Goal: Information Seeking & Learning: Learn about a topic

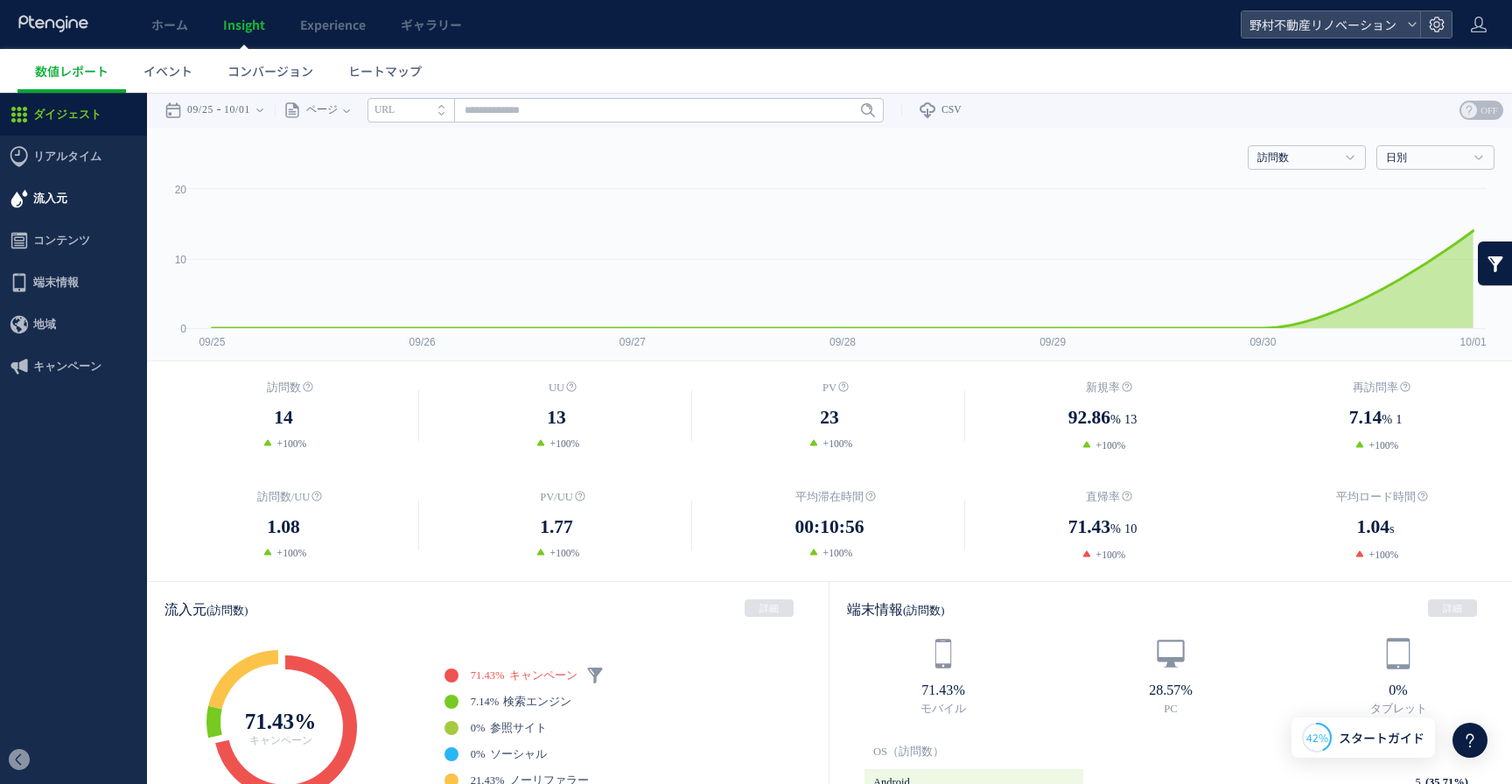
click at [86, 195] on span "流入元" at bounding box center [73, 198] width 147 height 42
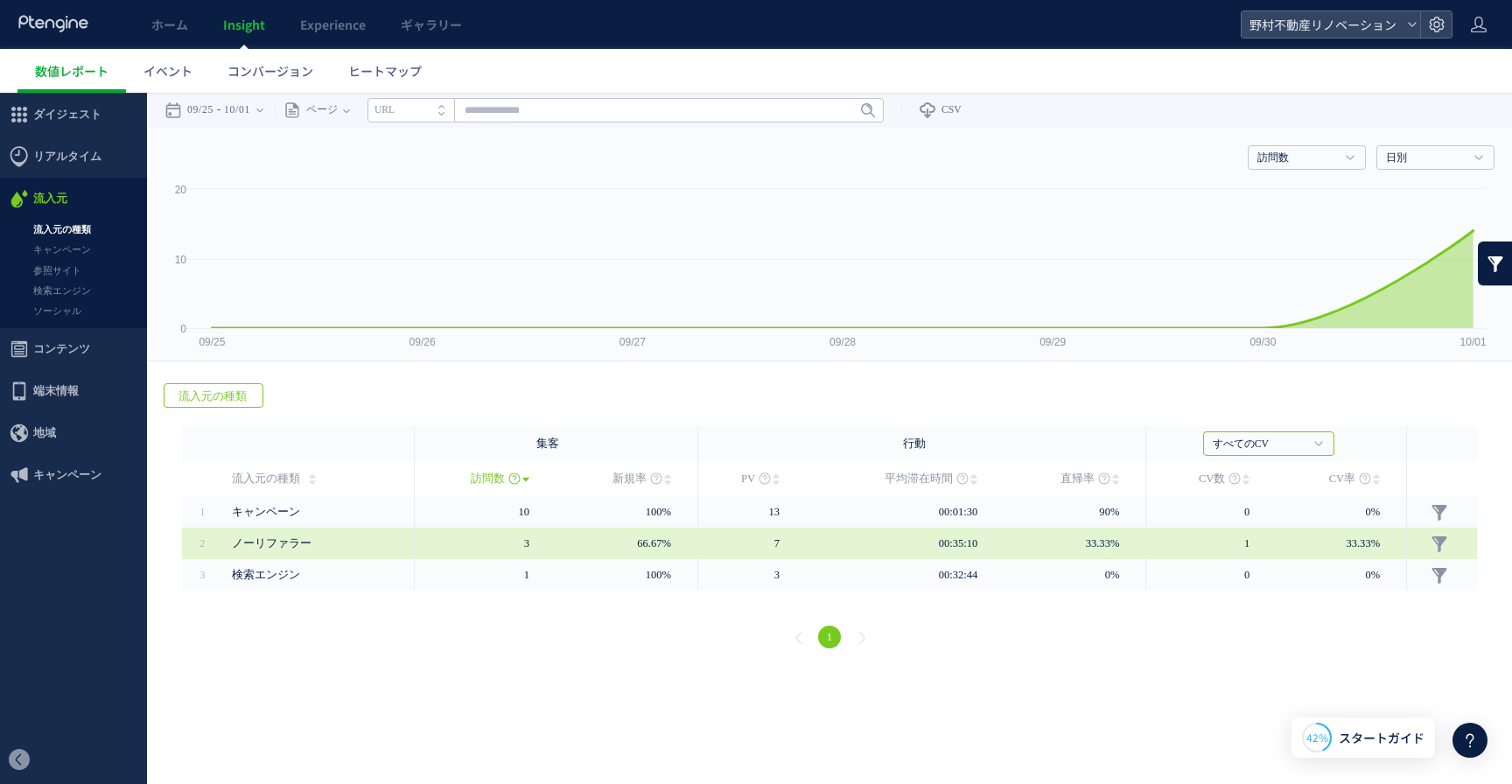
click at [385, 551] on span "ノーリファラー" at bounding box center [317, 544] width 172 height 32
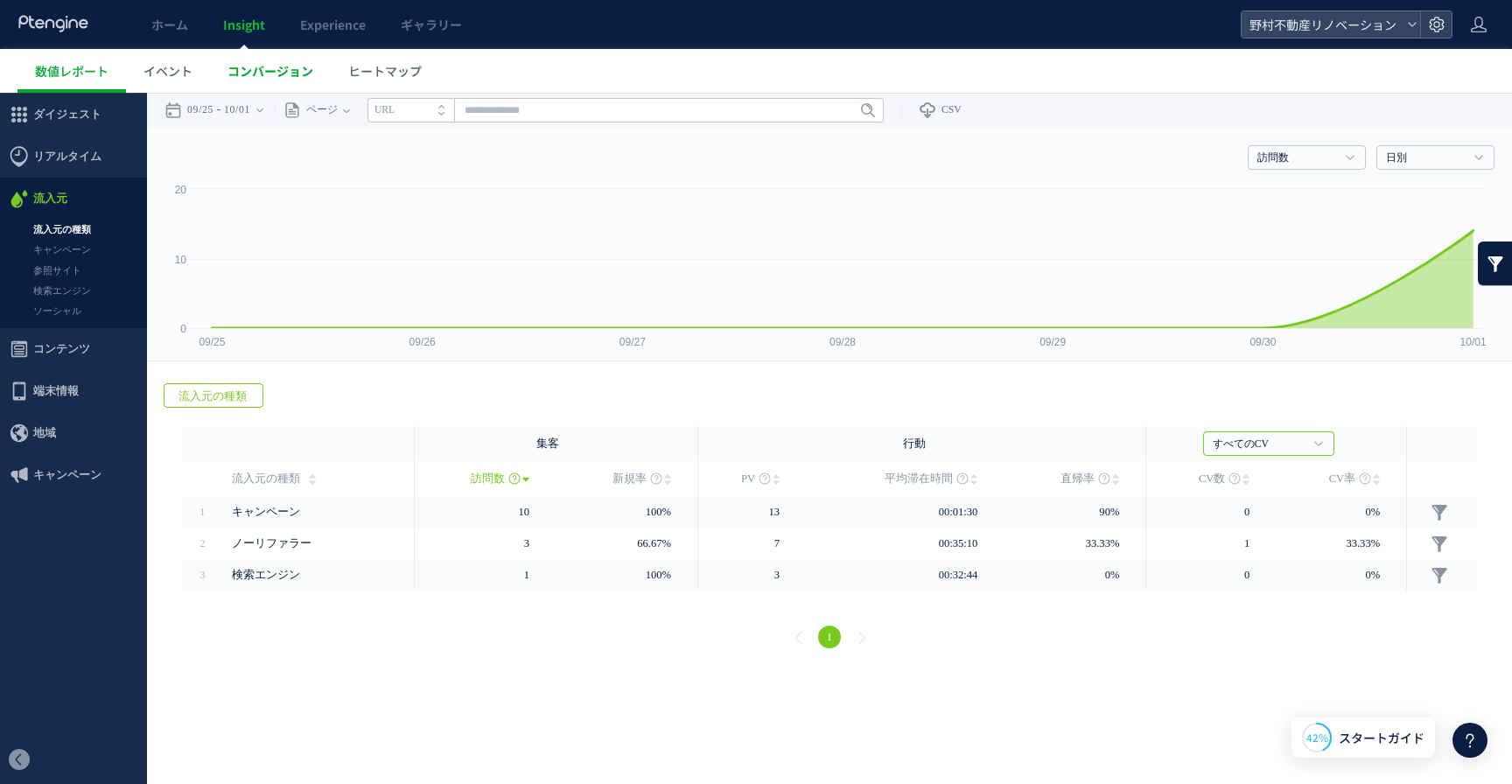
click at [265, 65] on span "コンバージョン" at bounding box center [270, 70] width 85 height 18
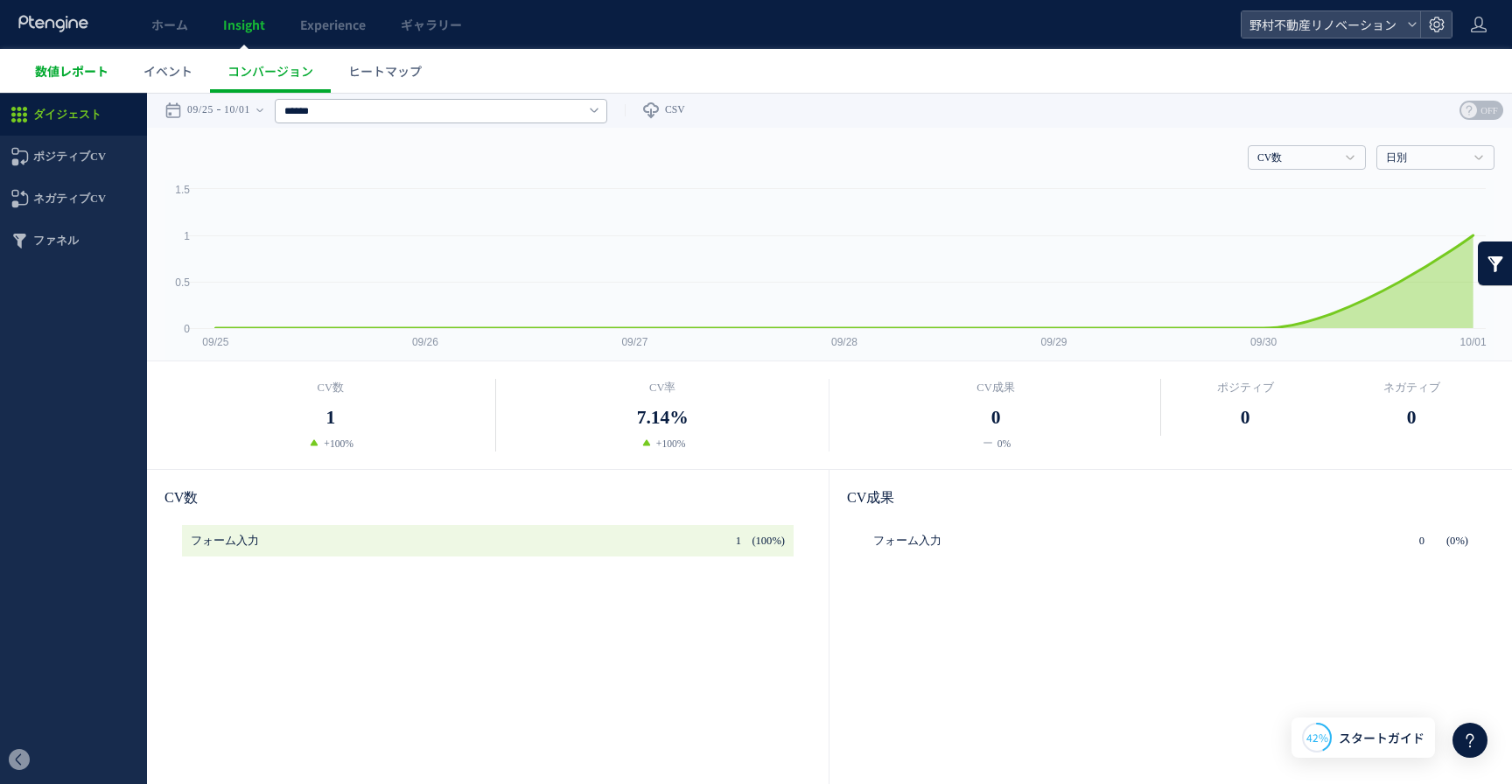
click at [67, 73] on span "数値レポート" at bounding box center [71, 70] width 73 height 18
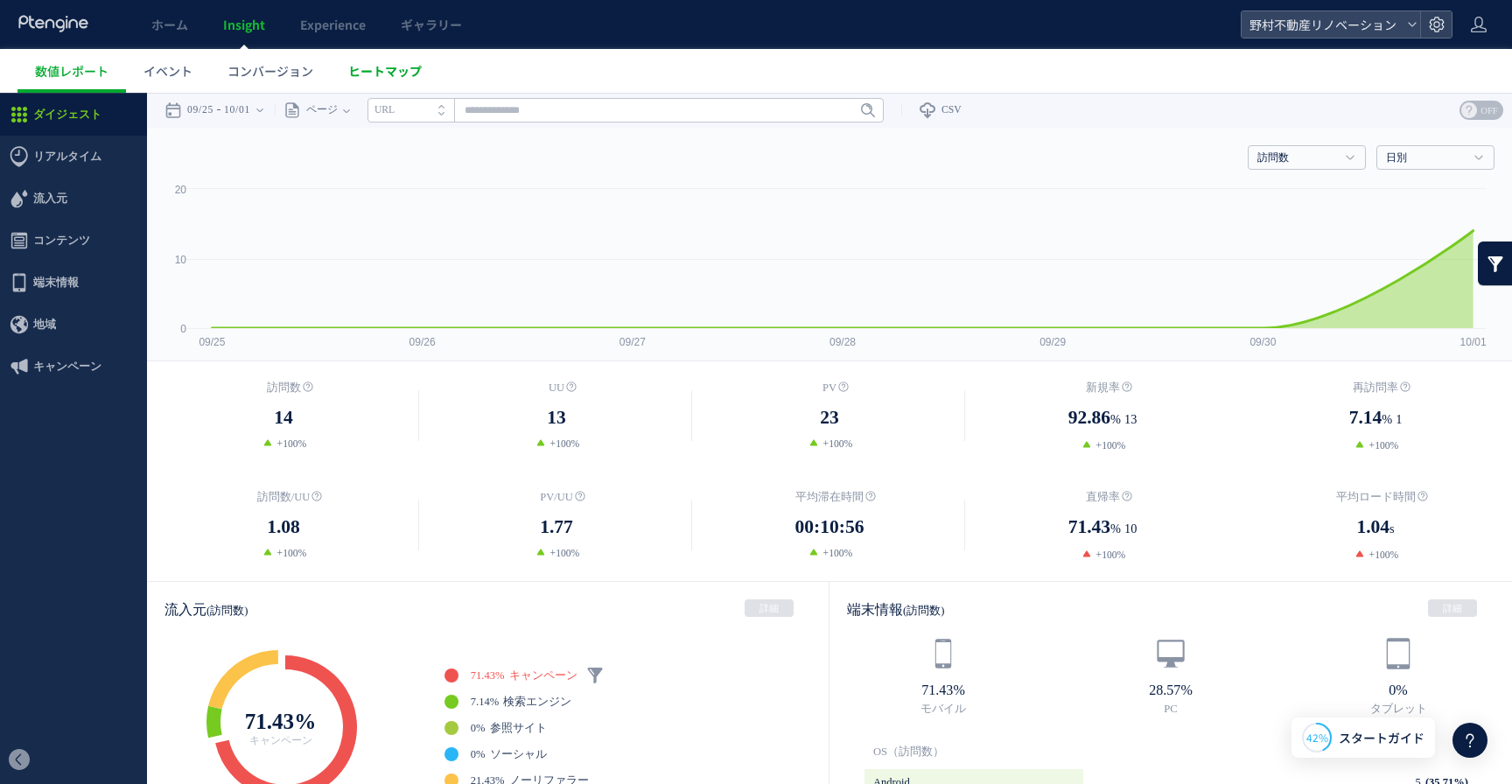
click at [401, 66] on span "ヒートマップ" at bounding box center [385, 70] width 73 height 18
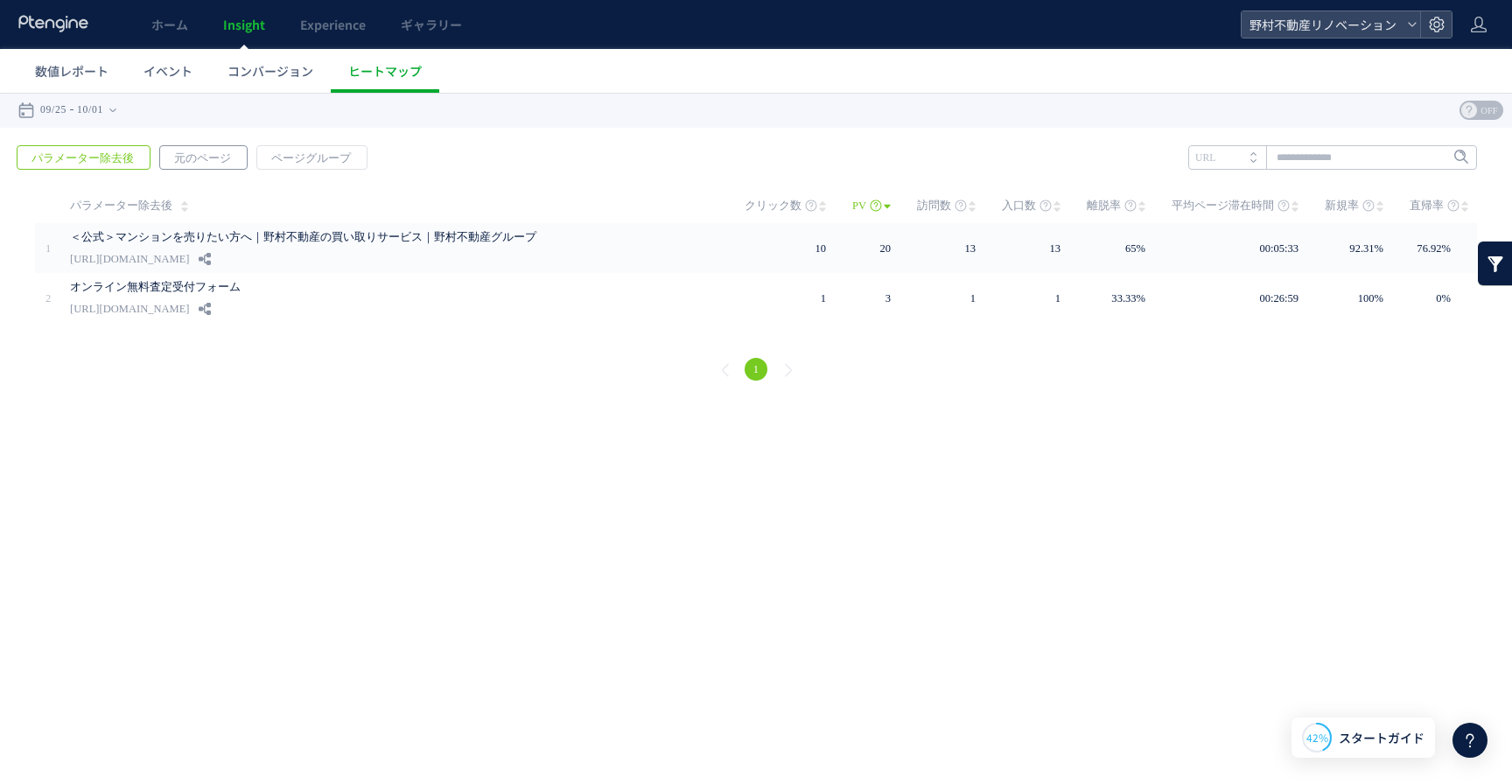
click at [217, 160] on span "元のページ" at bounding box center [202, 159] width 85 height 24
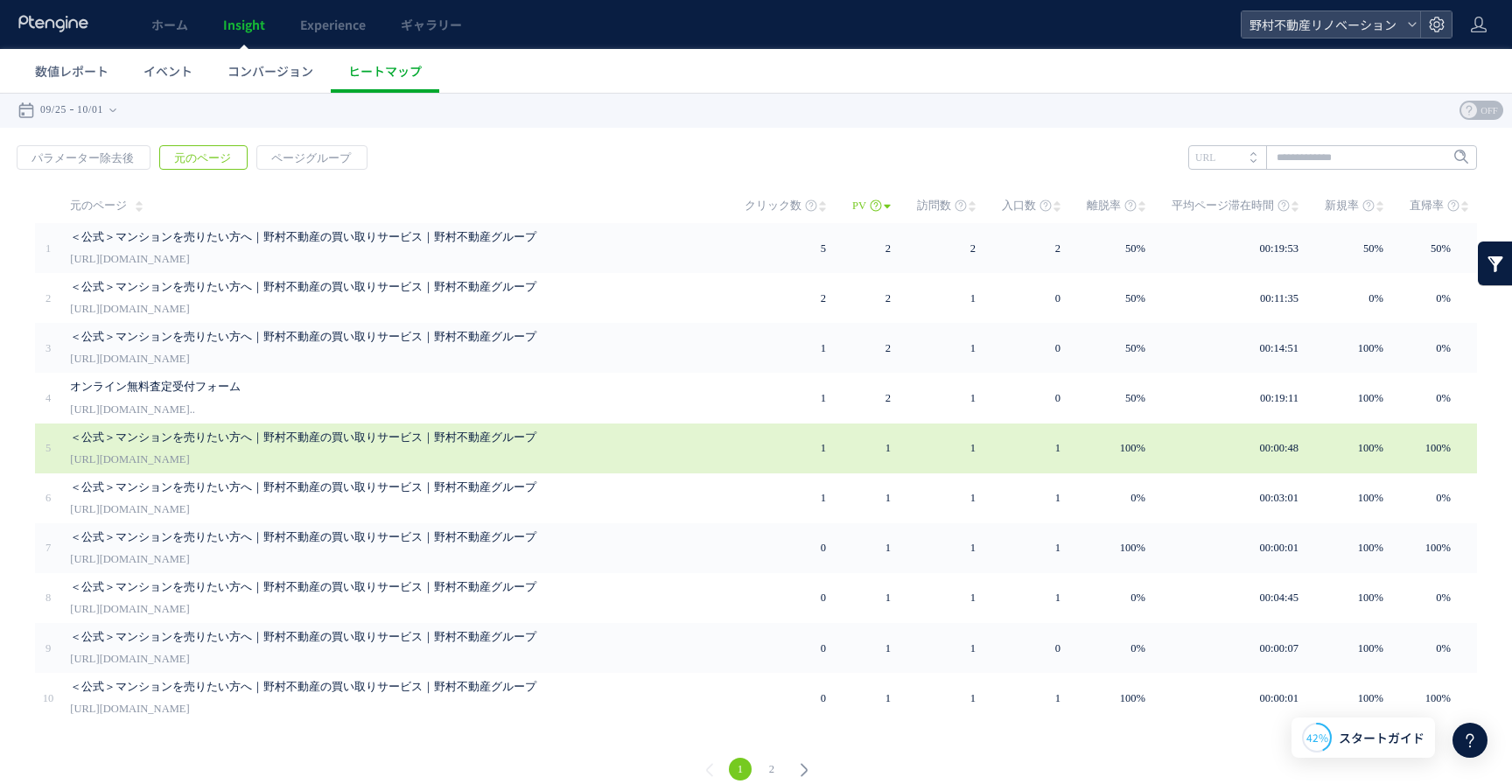
scroll to position [18, 0]
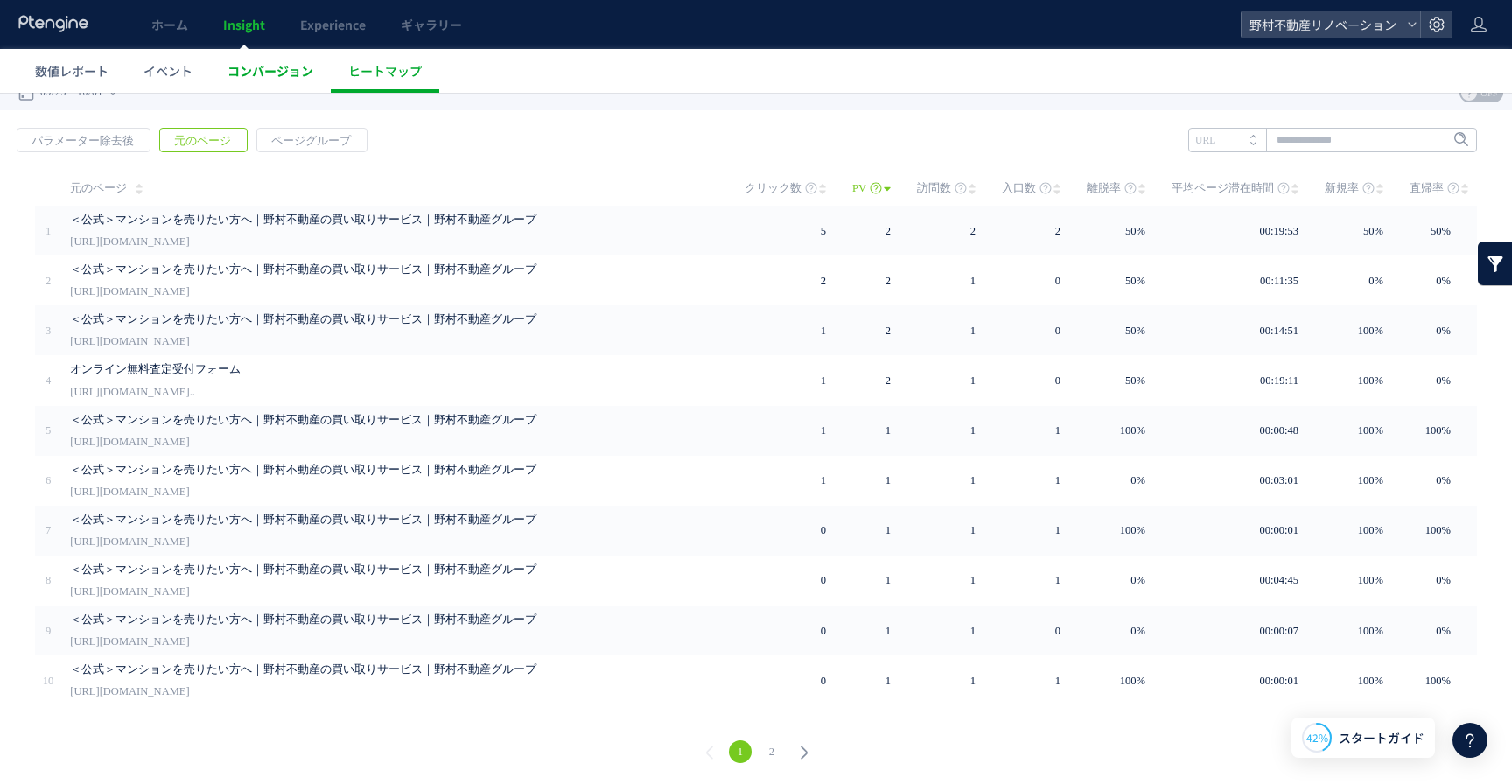
click at [270, 76] on span "コンバージョン" at bounding box center [270, 70] width 85 height 18
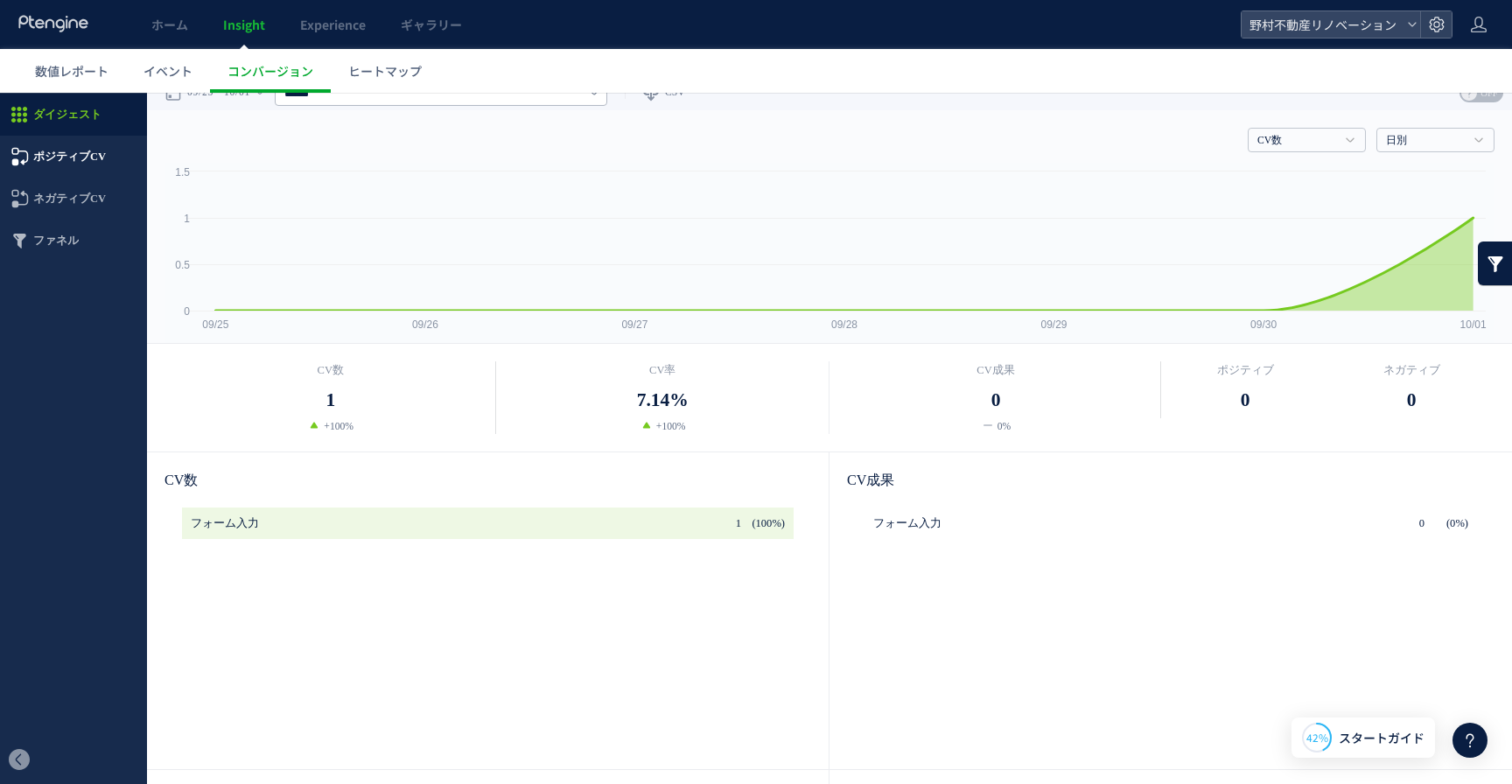
click at [48, 155] on span "ポジティブCV" at bounding box center [69, 156] width 72 height 42
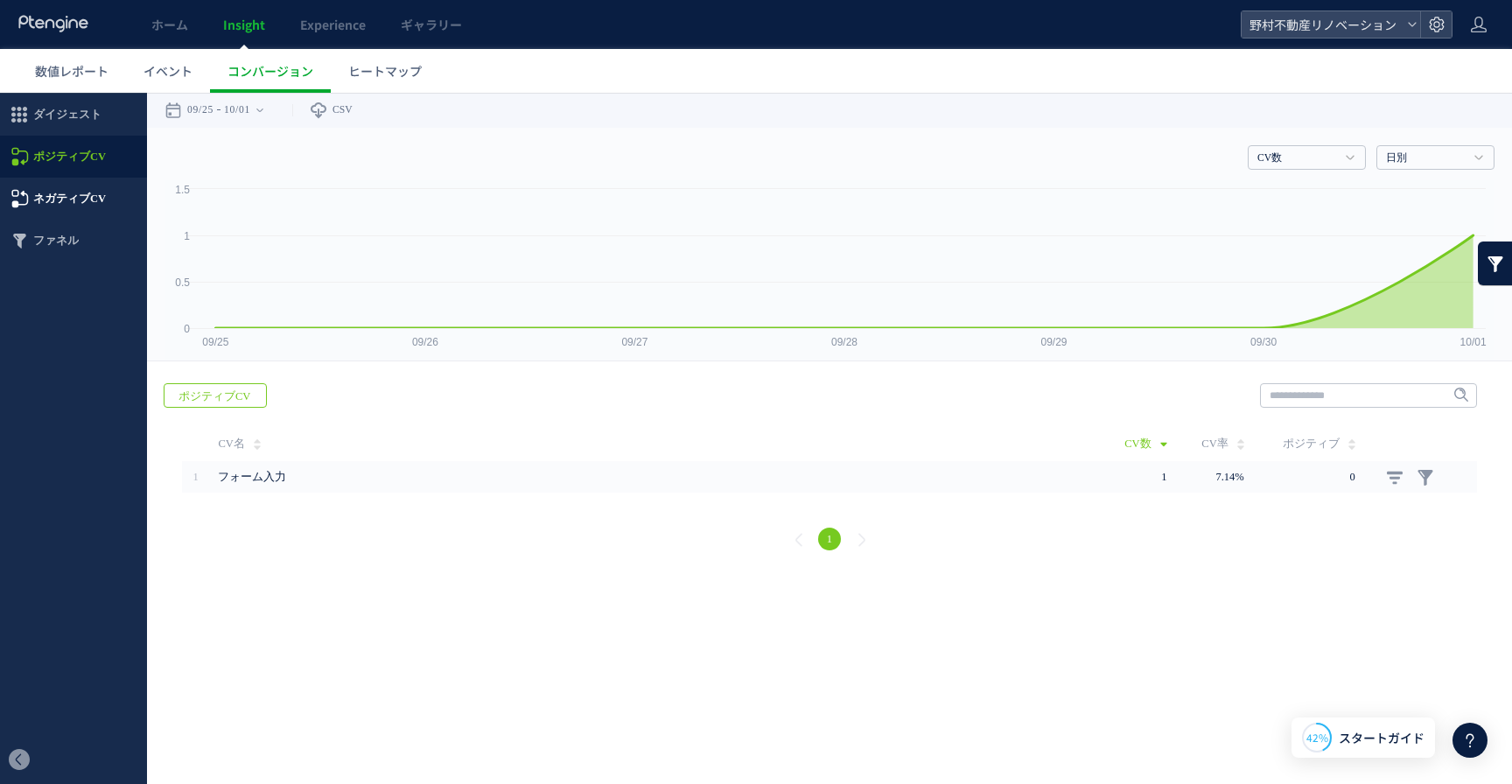
click at [66, 191] on span "ネガティブCV" at bounding box center [69, 198] width 72 height 42
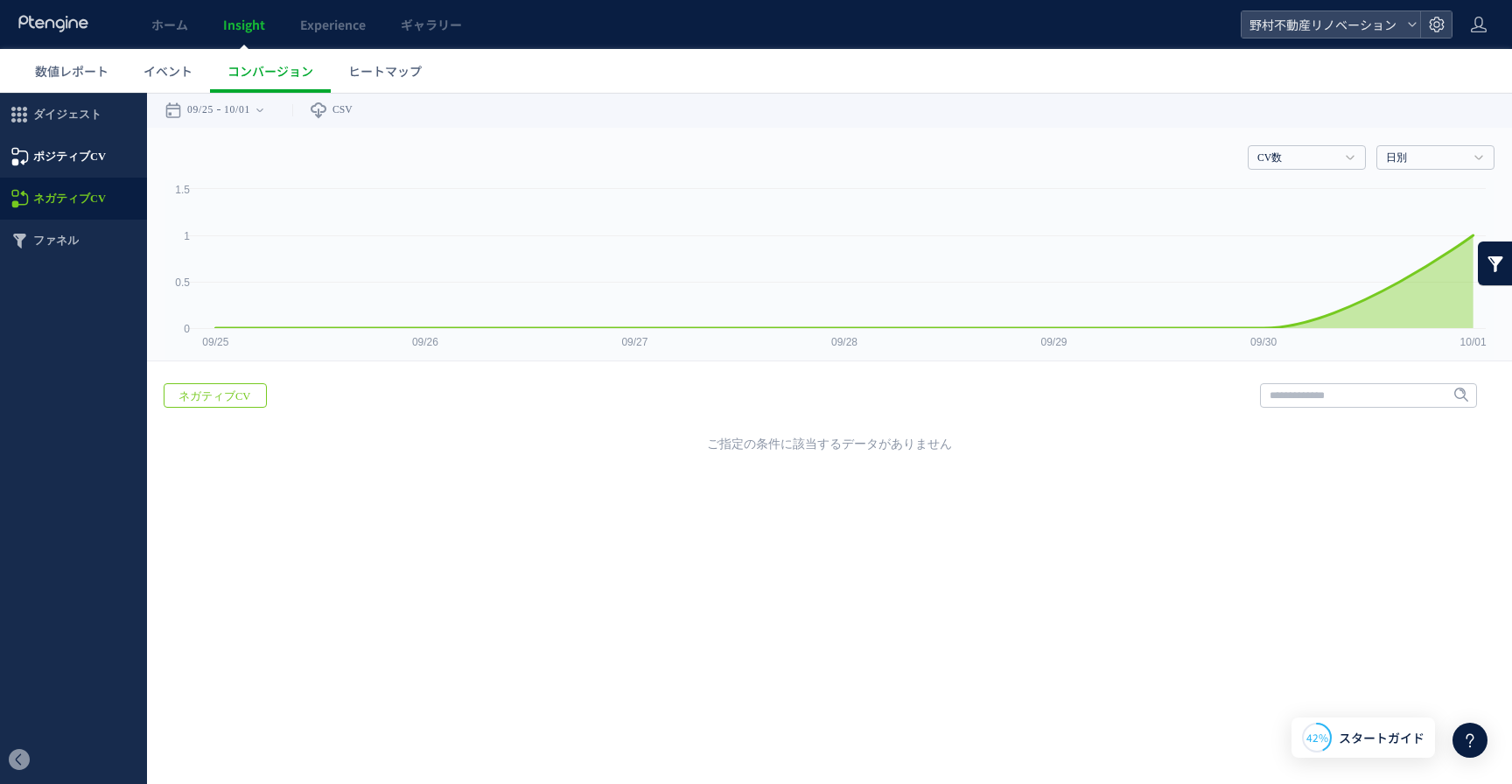
click at [66, 160] on span "ポジティブCV" at bounding box center [69, 156] width 72 height 42
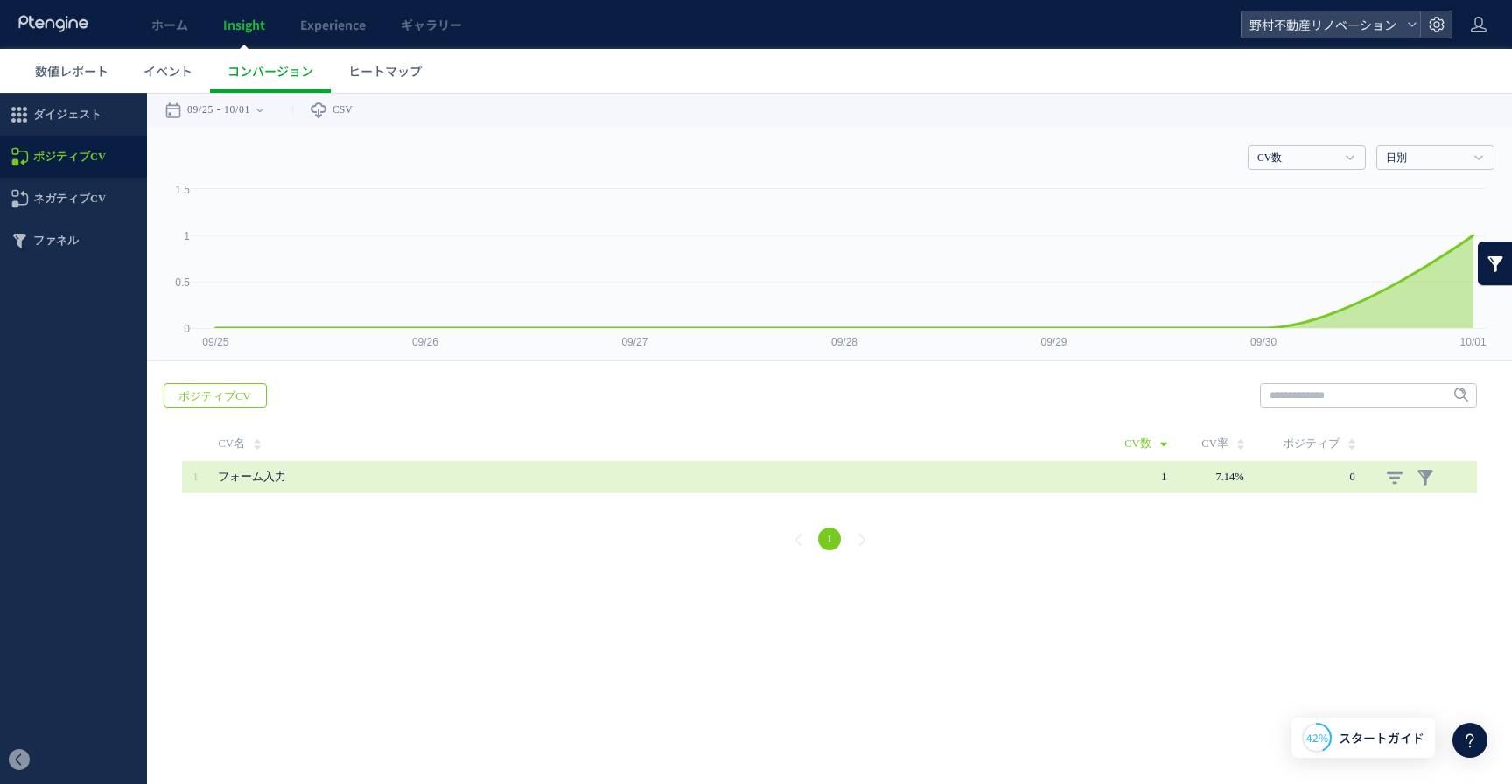
click at [301, 473] on span "フォーム入力" at bounding box center [493, 477] width 551 height 32
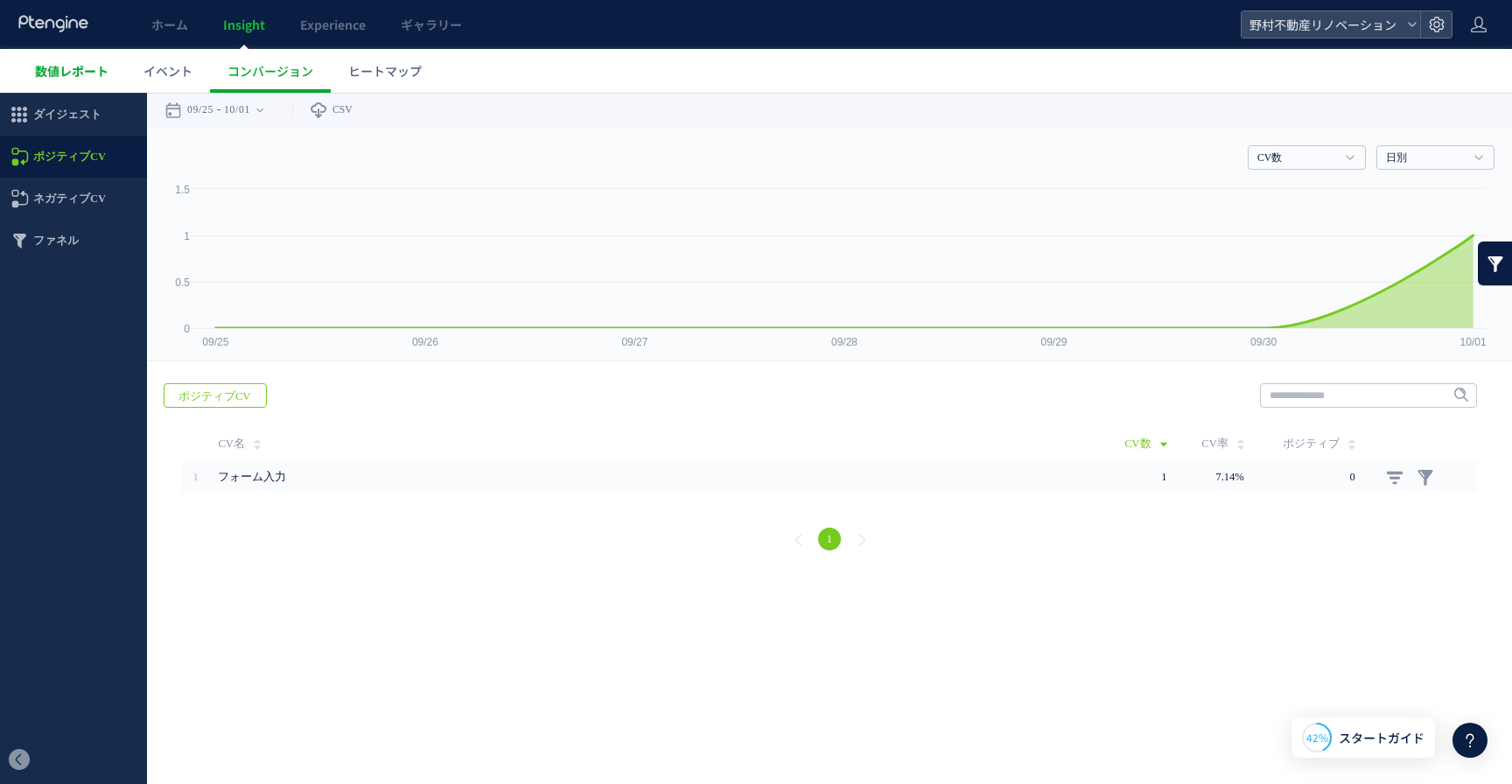
click at [67, 60] on link "数値レポート" at bounding box center [72, 70] width 109 height 44
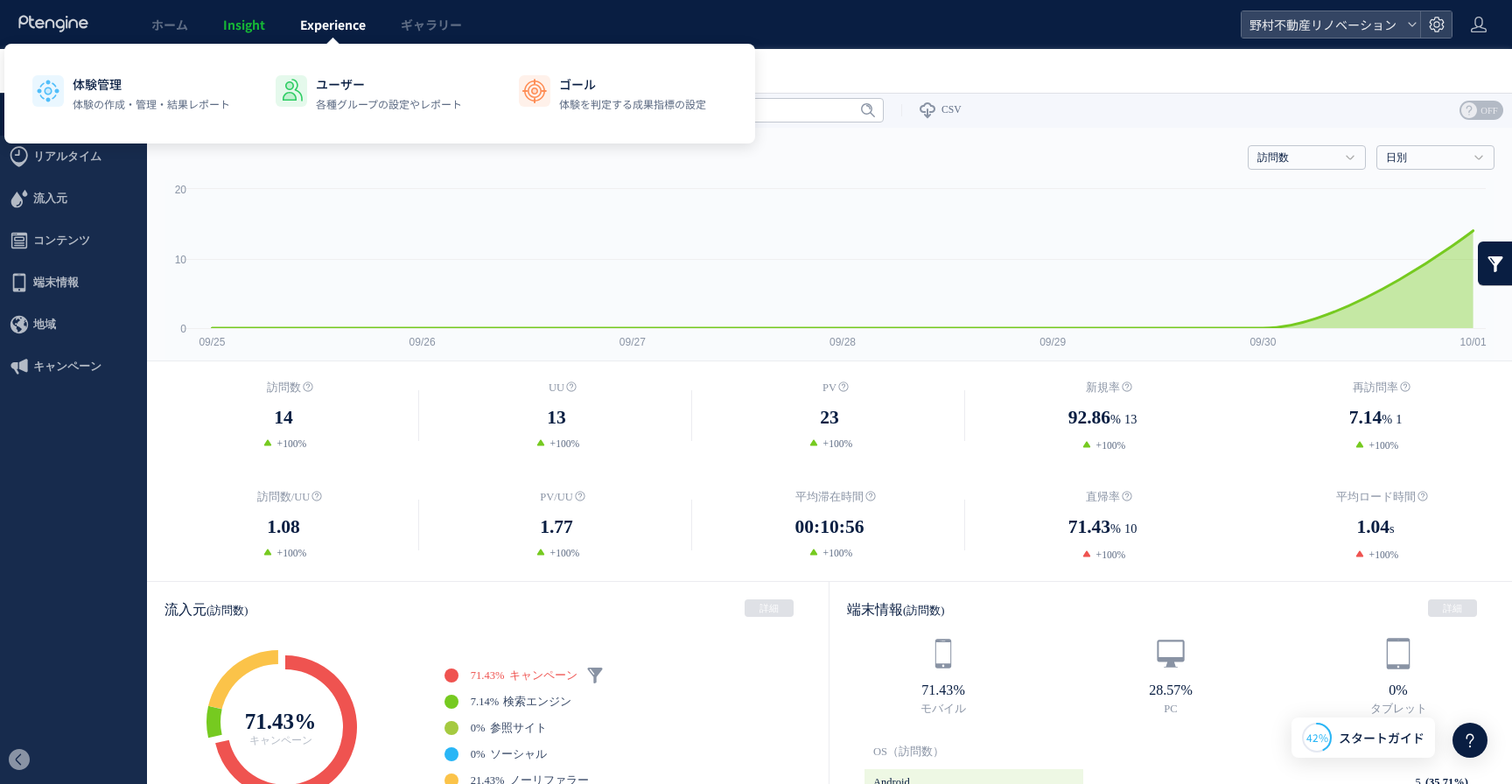
click at [319, 13] on link "Experience" at bounding box center [332, 24] width 100 height 49
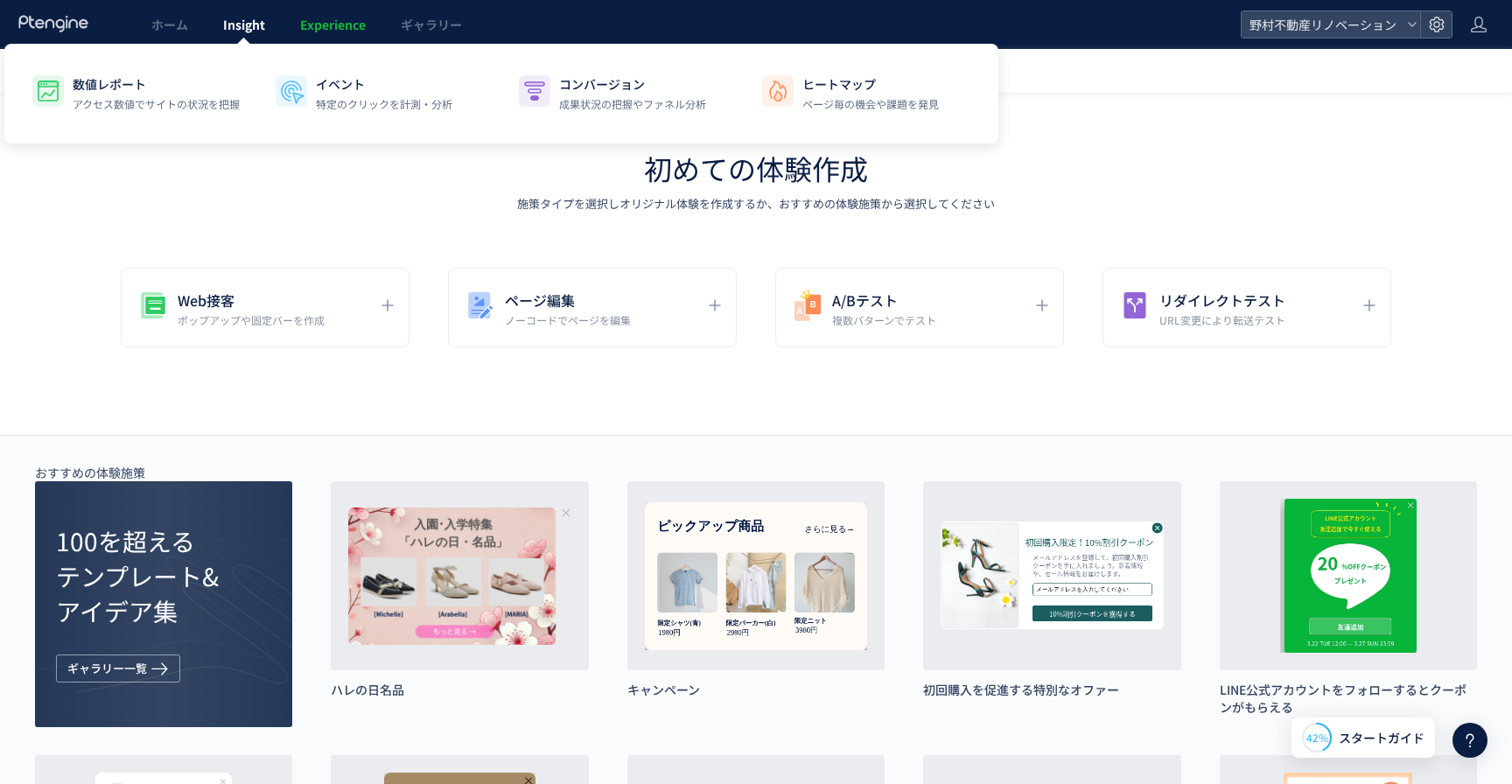
click at [262, 24] on span "Insight" at bounding box center [244, 24] width 42 height 18
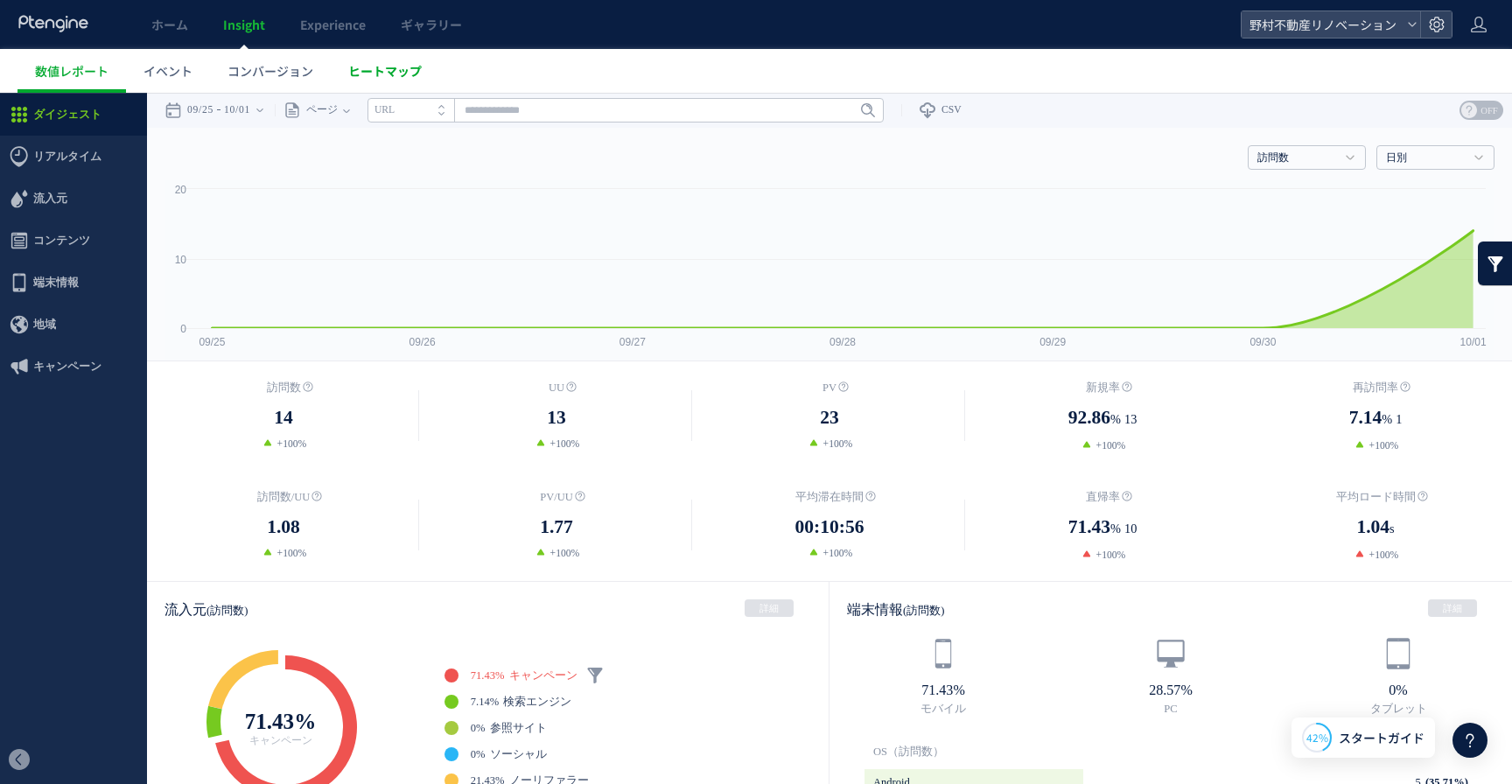
click at [369, 70] on span "ヒートマップ" at bounding box center [385, 70] width 73 height 18
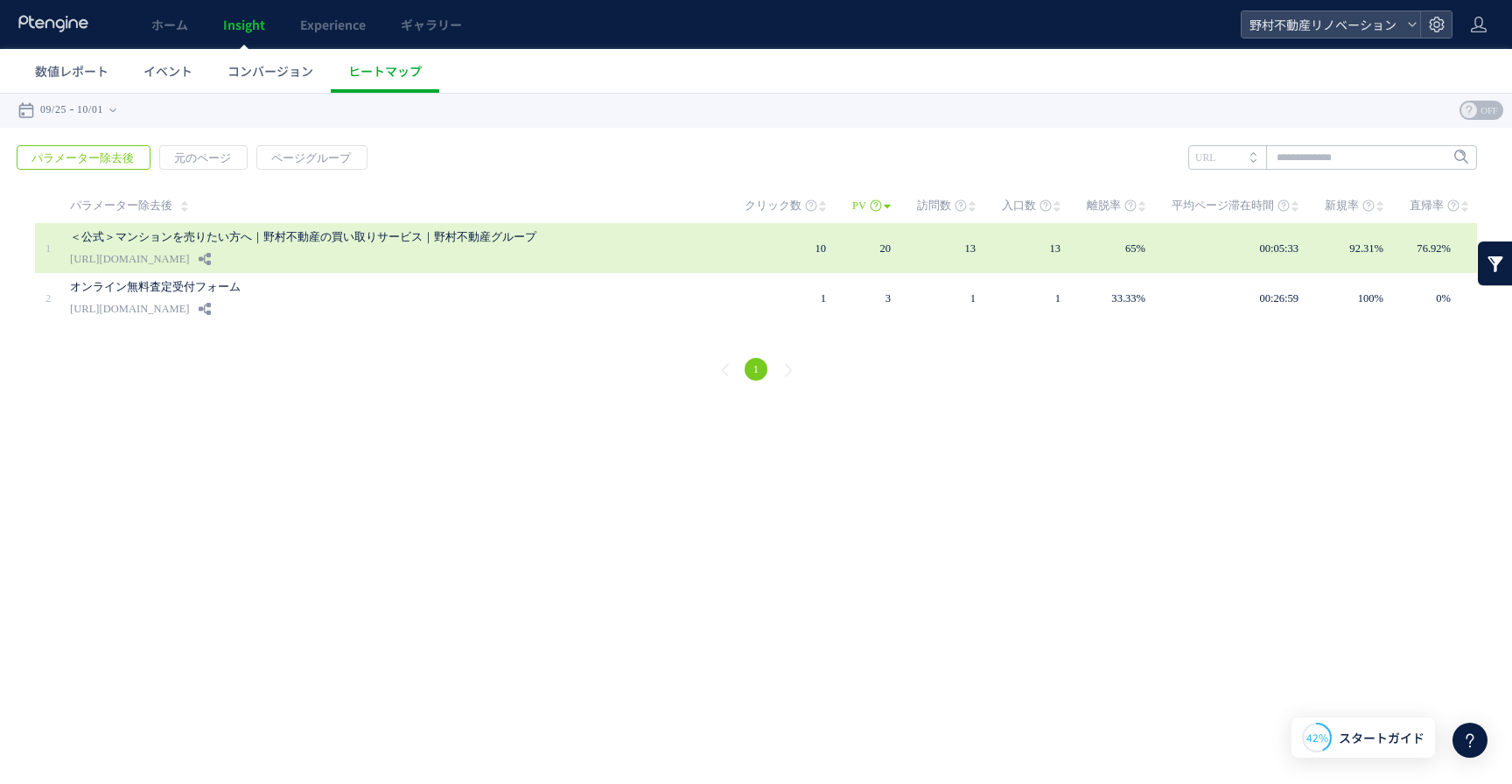
click at [189, 251] on link "[URL][DOMAIN_NAME]" at bounding box center [130, 259] width 119 height 21
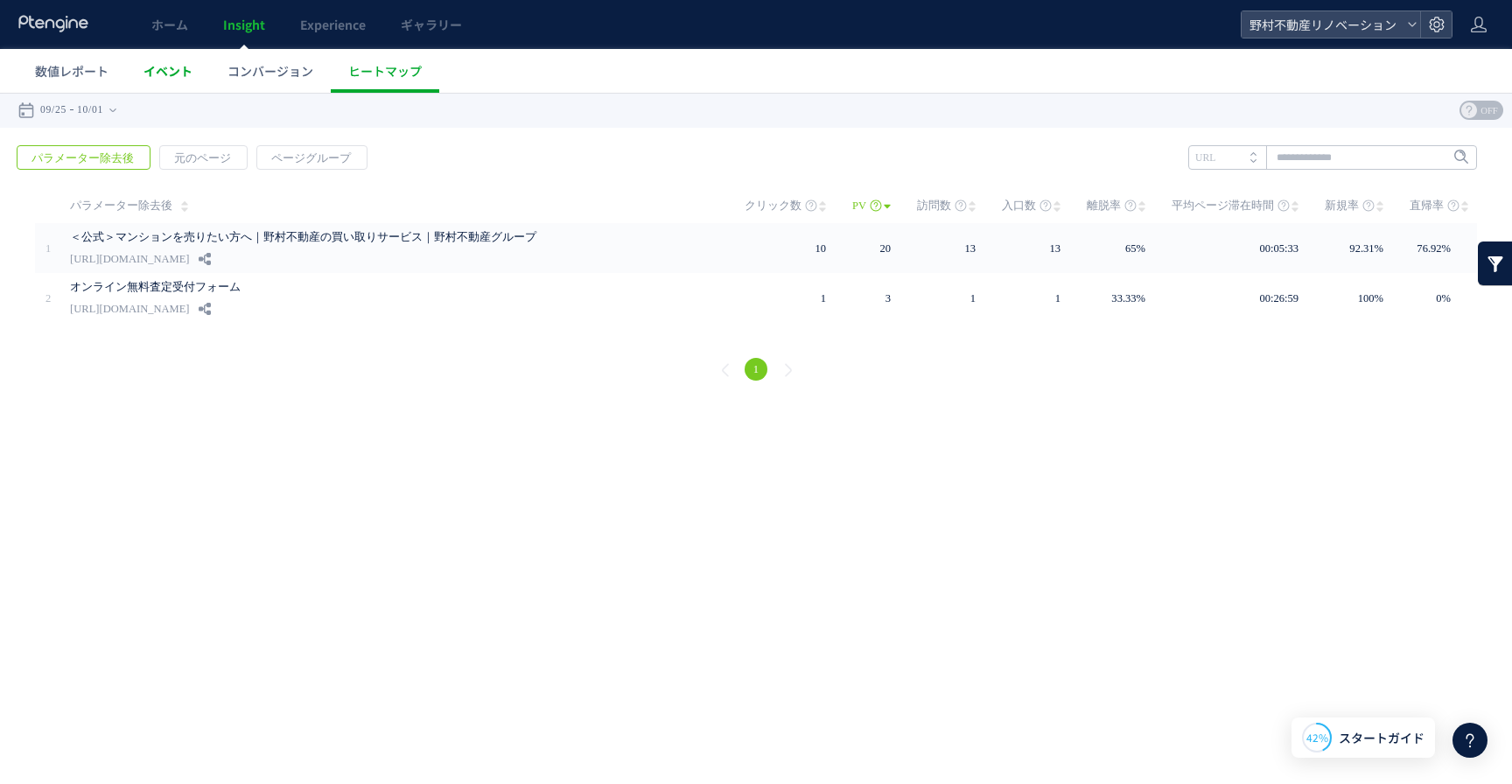
click at [168, 80] on link "イベント" at bounding box center [167, 70] width 84 height 44
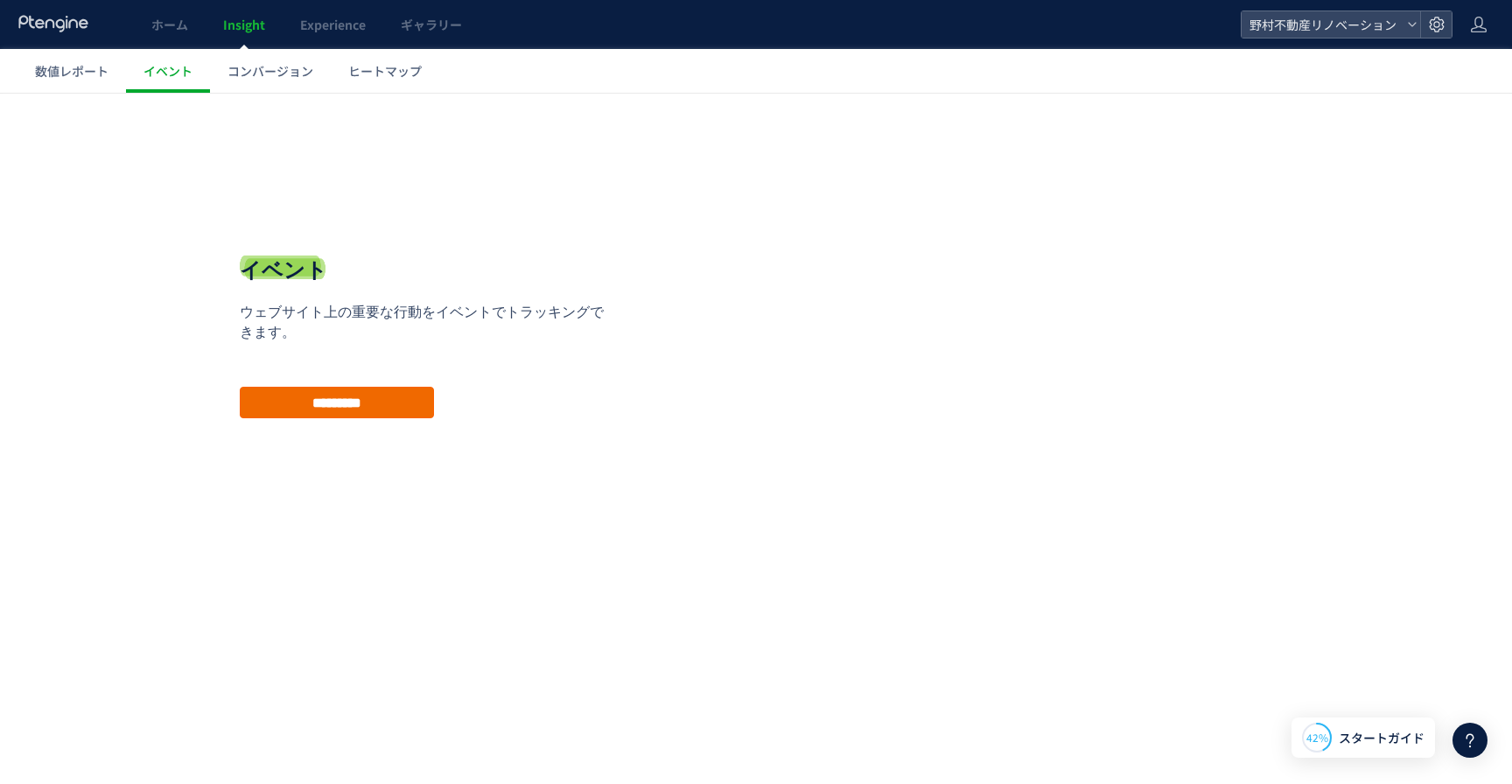
click at [368, 398] on input "*********" at bounding box center [336, 403] width 194 height 32
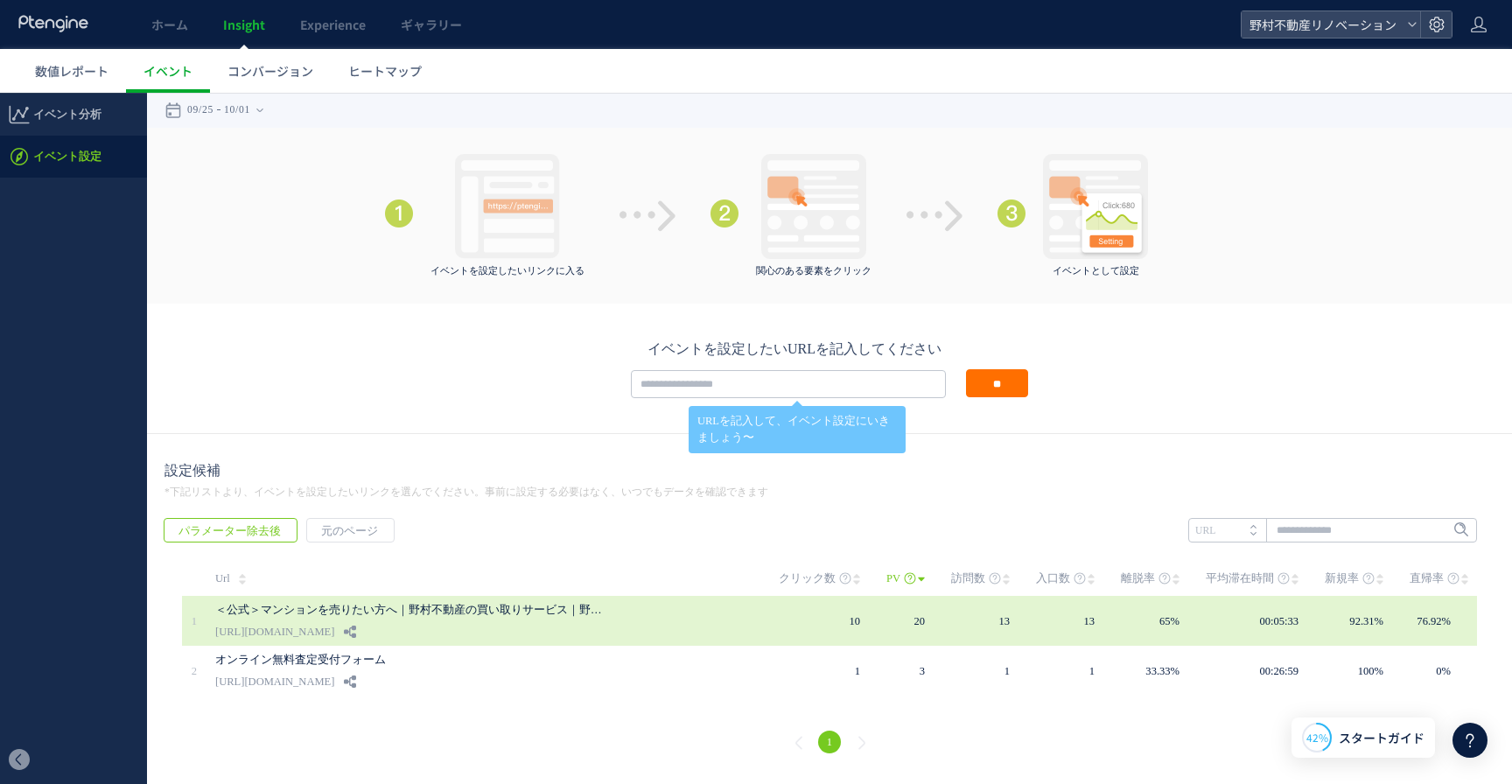
click at [334, 624] on link "[URL][DOMAIN_NAME]" at bounding box center [274, 631] width 119 height 21
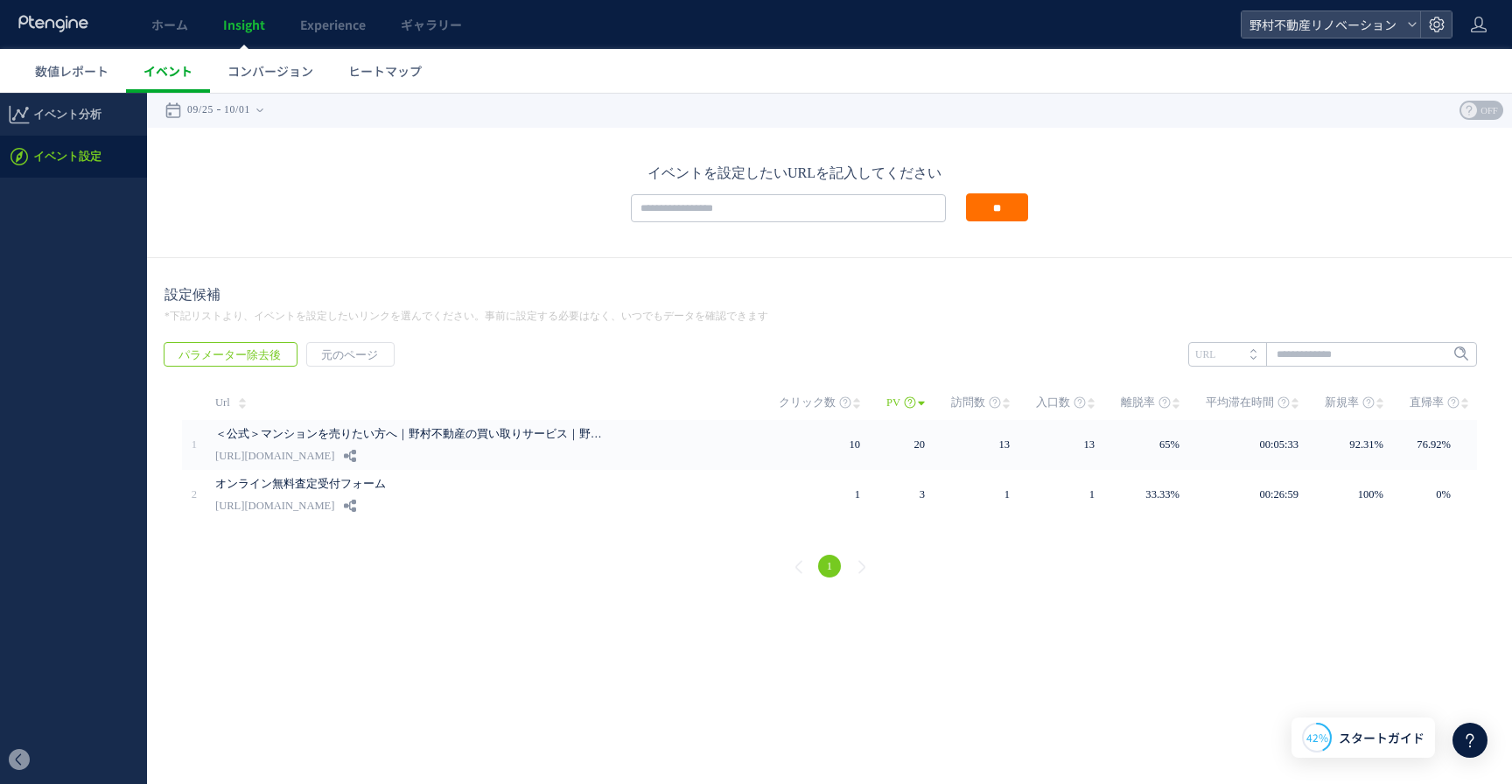
click at [151, 69] on span "イベント" at bounding box center [168, 70] width 49 height 18
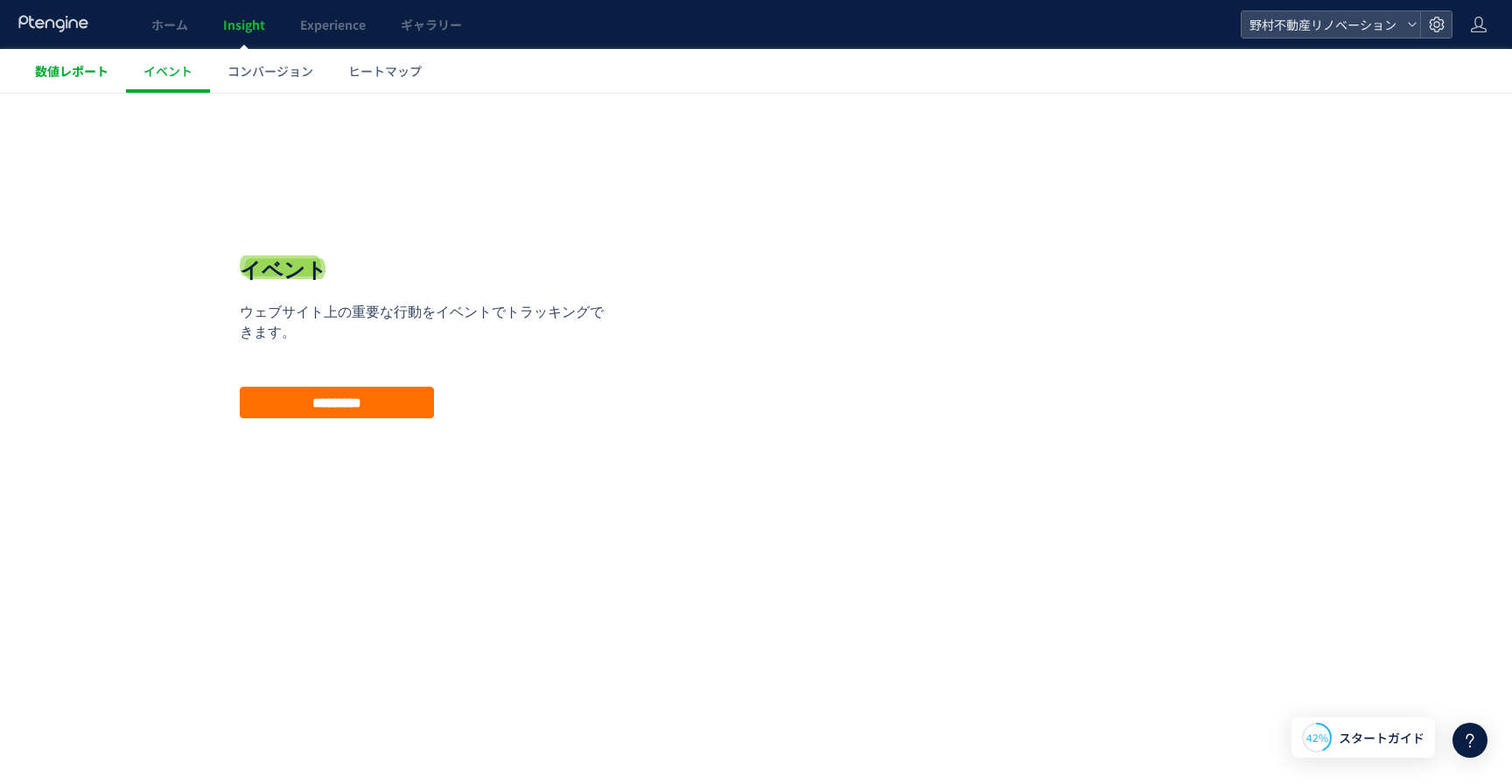
click at [83, 64] on span "数値レポート" at bounding box center [71, 70] width 73 height 18
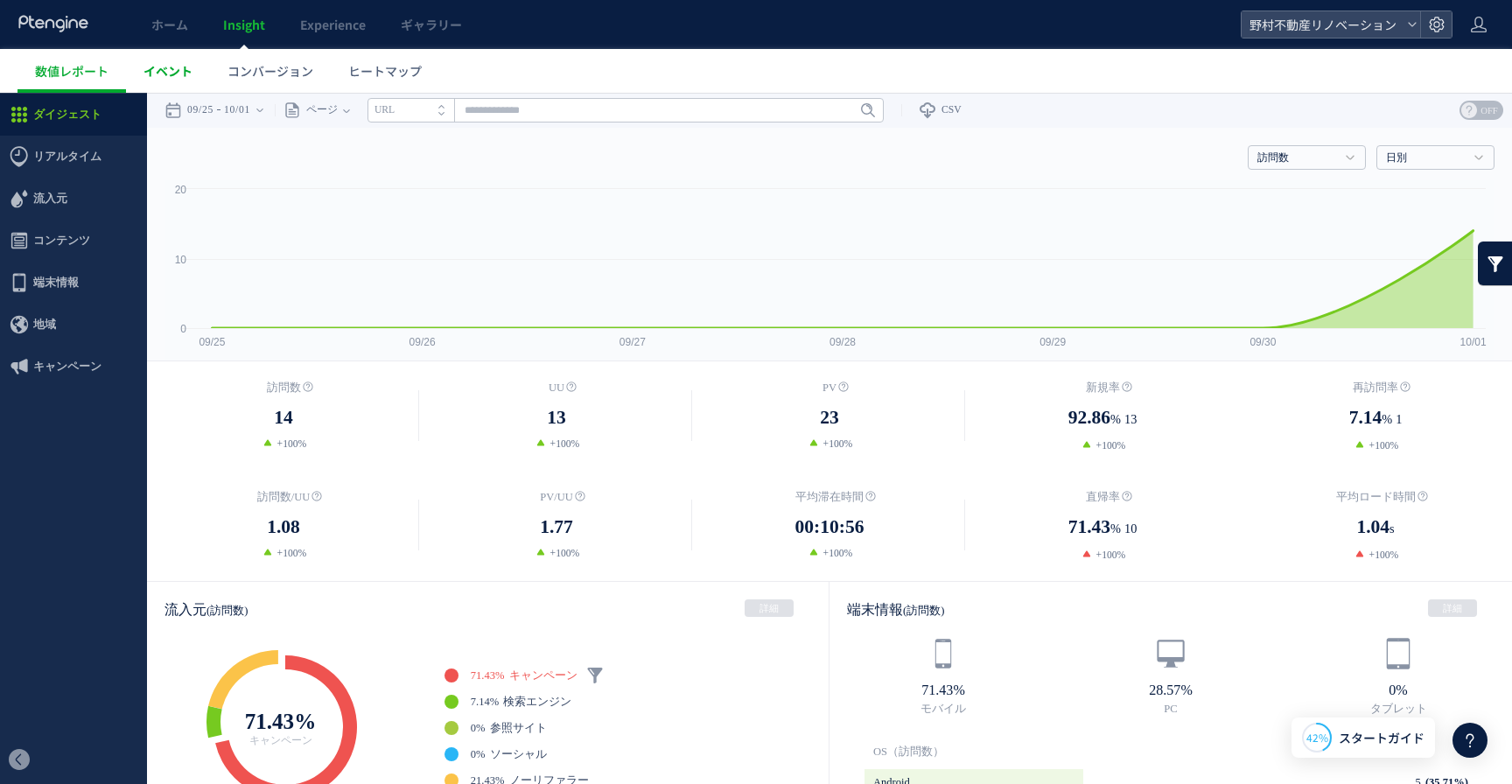
click at [166, 68] on span "イベント" at bounding box center [168, 70] width 49 height 18
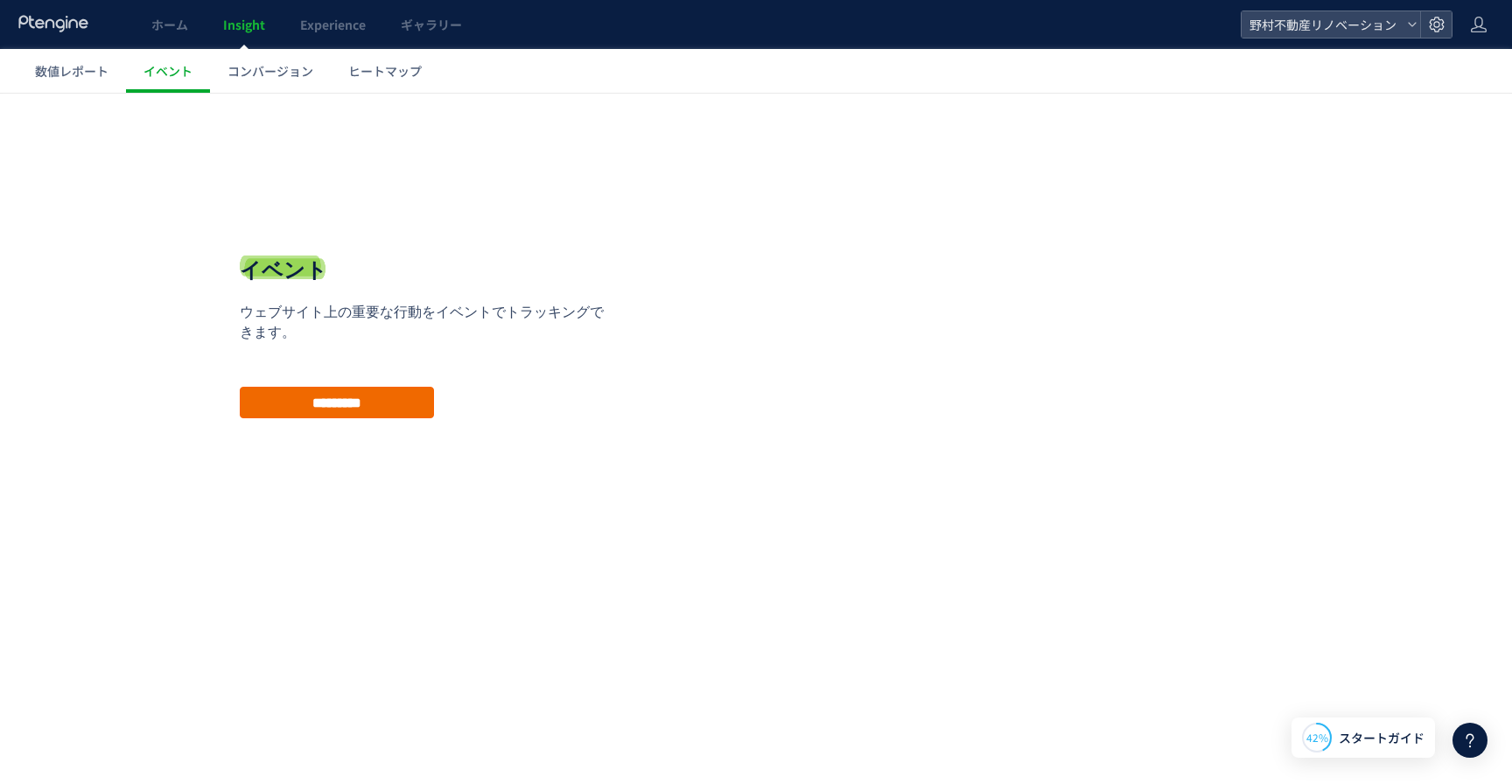
click at [320, 407] on input "*********" at bounding box center [336, 403] width 194 height 32
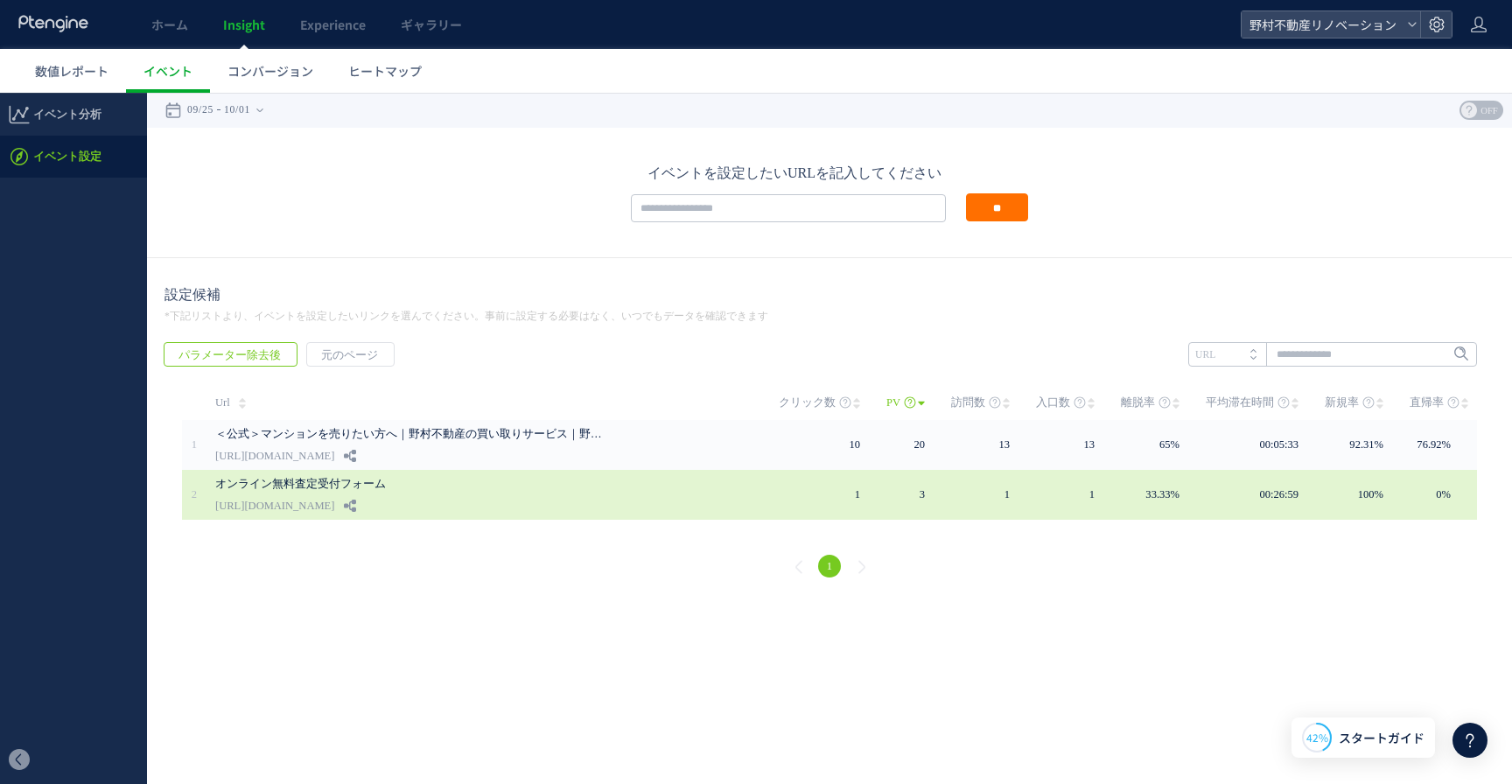
click at [303, 501] on link "[URL][DOMAIN_NAME]" at bounding box center [274, 505] width 119 height 21
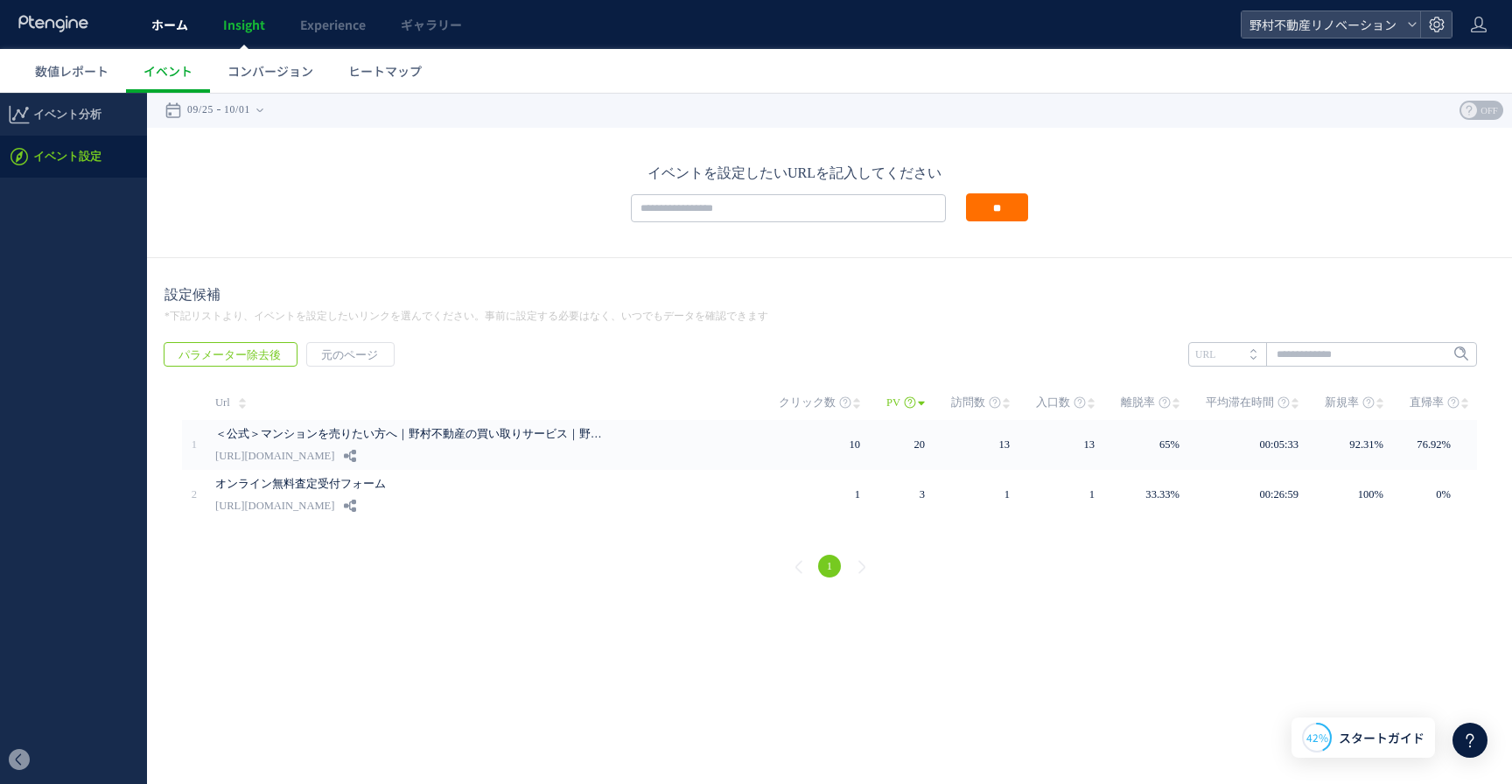
click at [177, 26] on span "ホーム" at bounding box center [169, 24] width 37 height 18
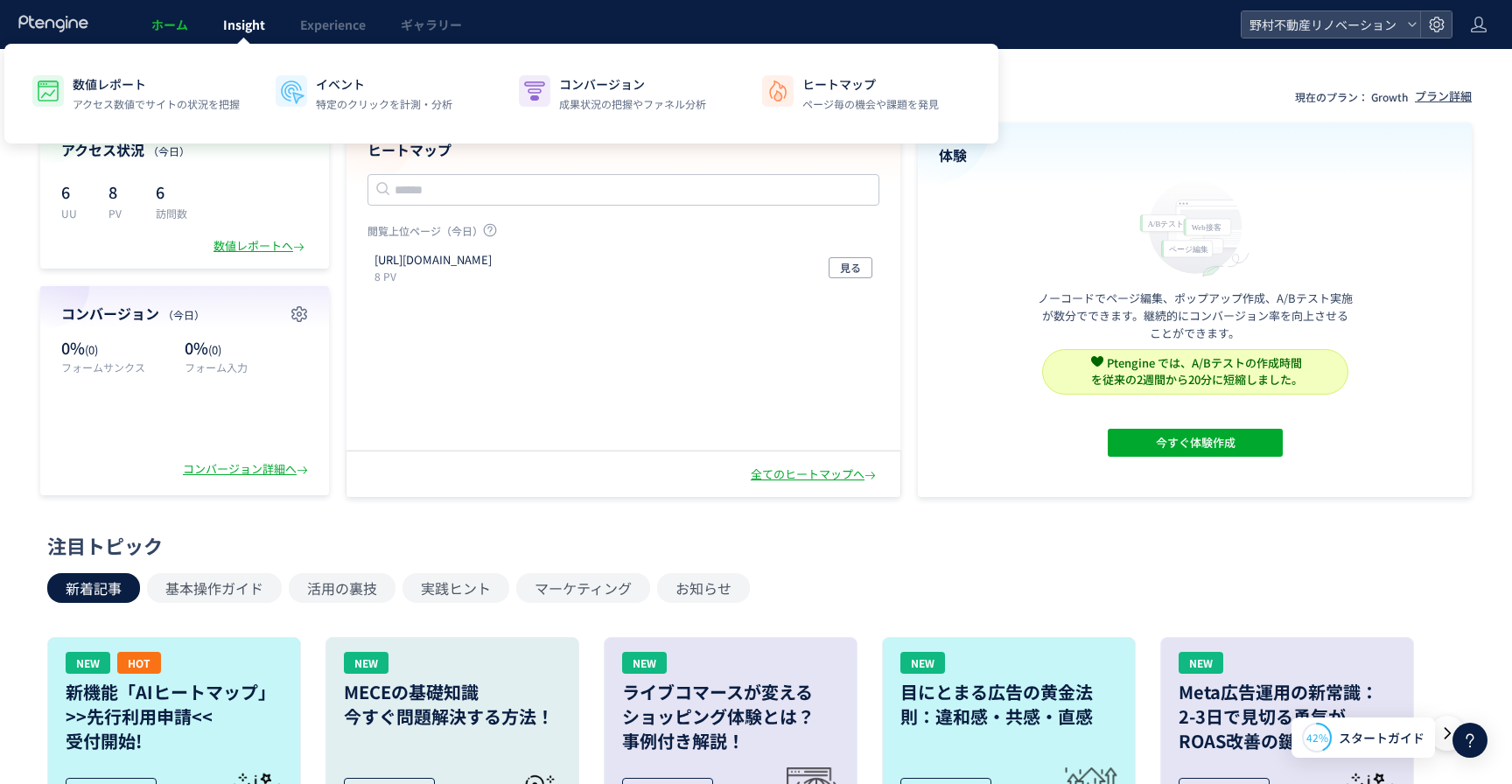
click at [234, 28] on span "Insight" at bounding box center [244, 24] width 42 height 18
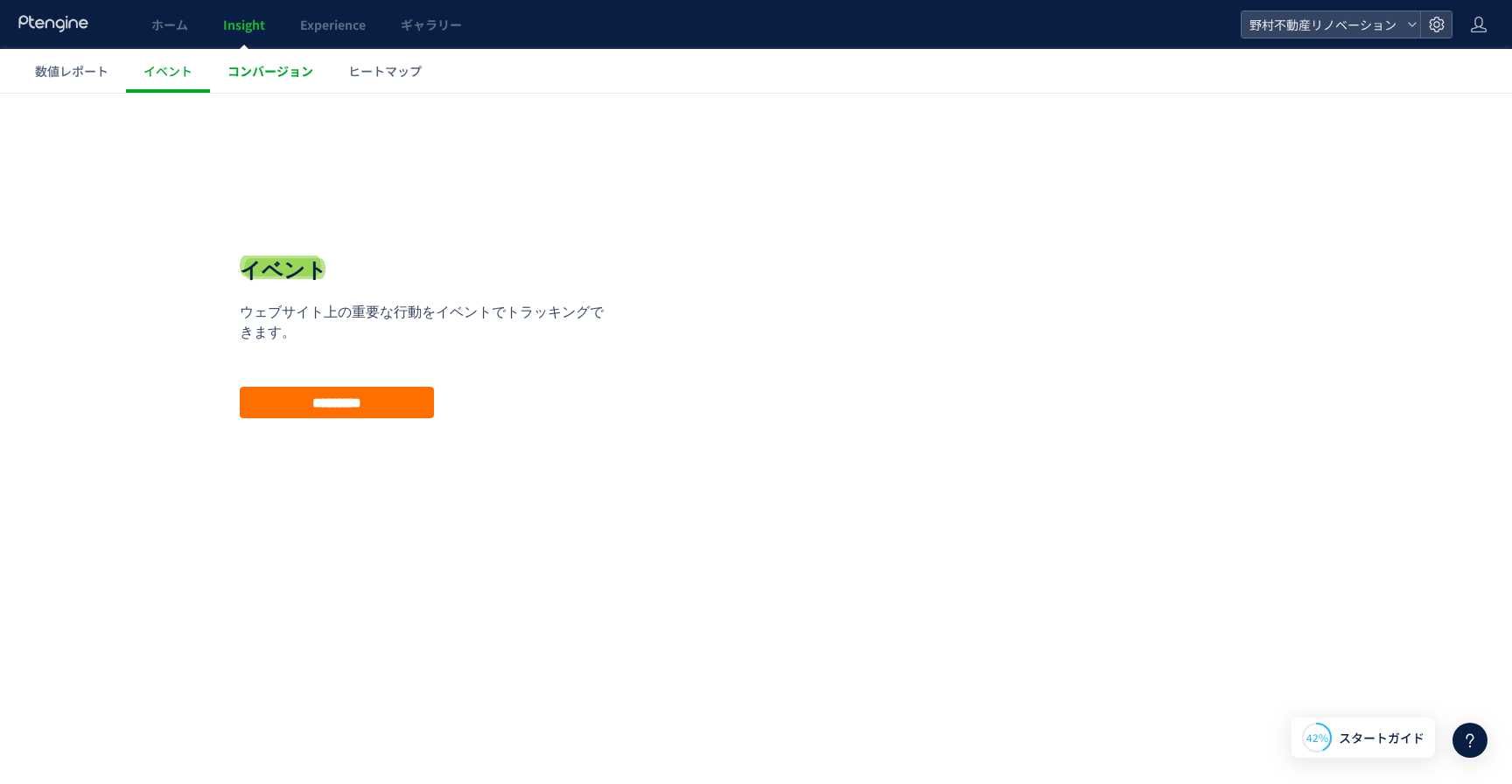
click at [246, 71] on span "コンバージョン" at bounding box center [270, 70] width 85 height 18
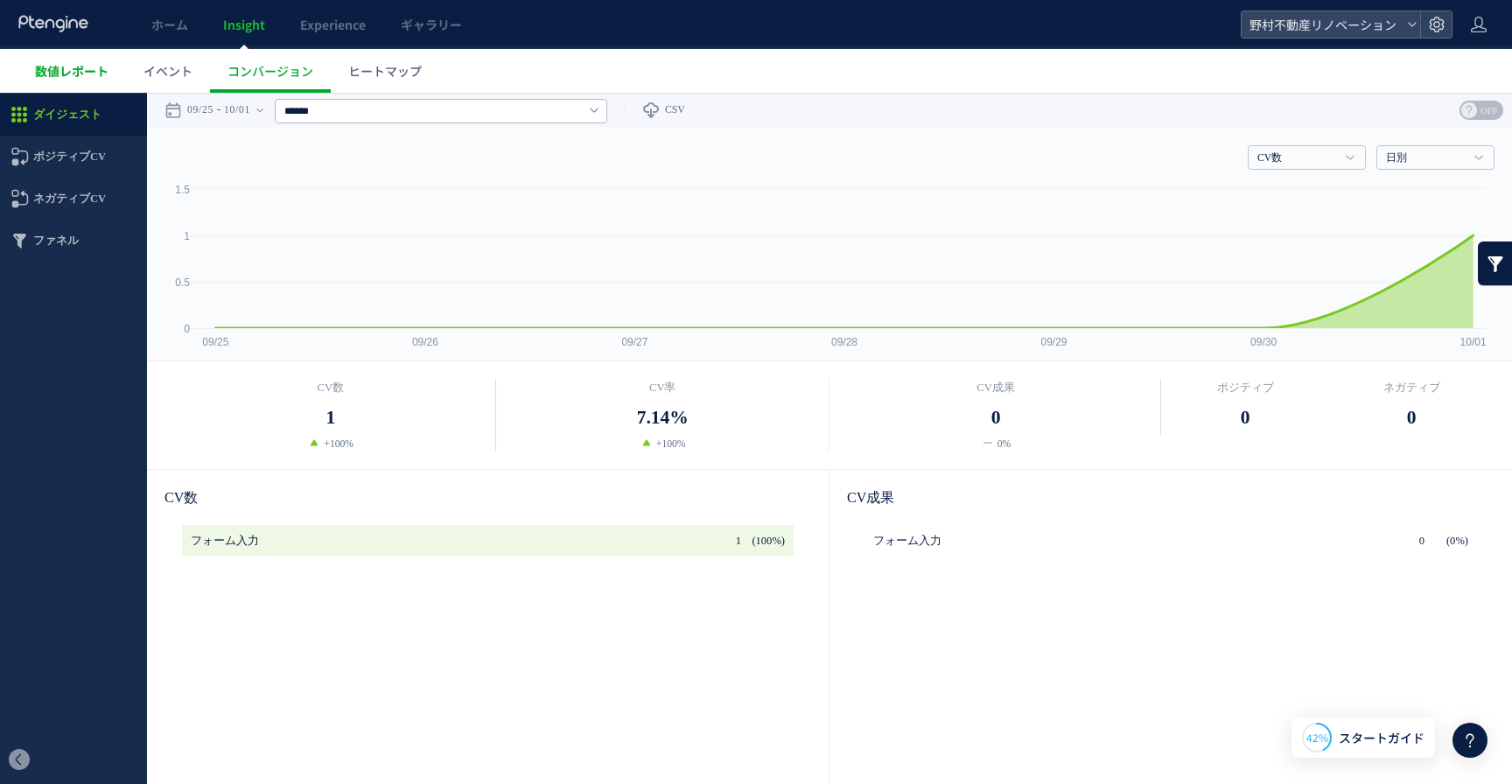
click at [77, 67] on span "数値レポート" at bounding box center [71, 70] width 73 height 18
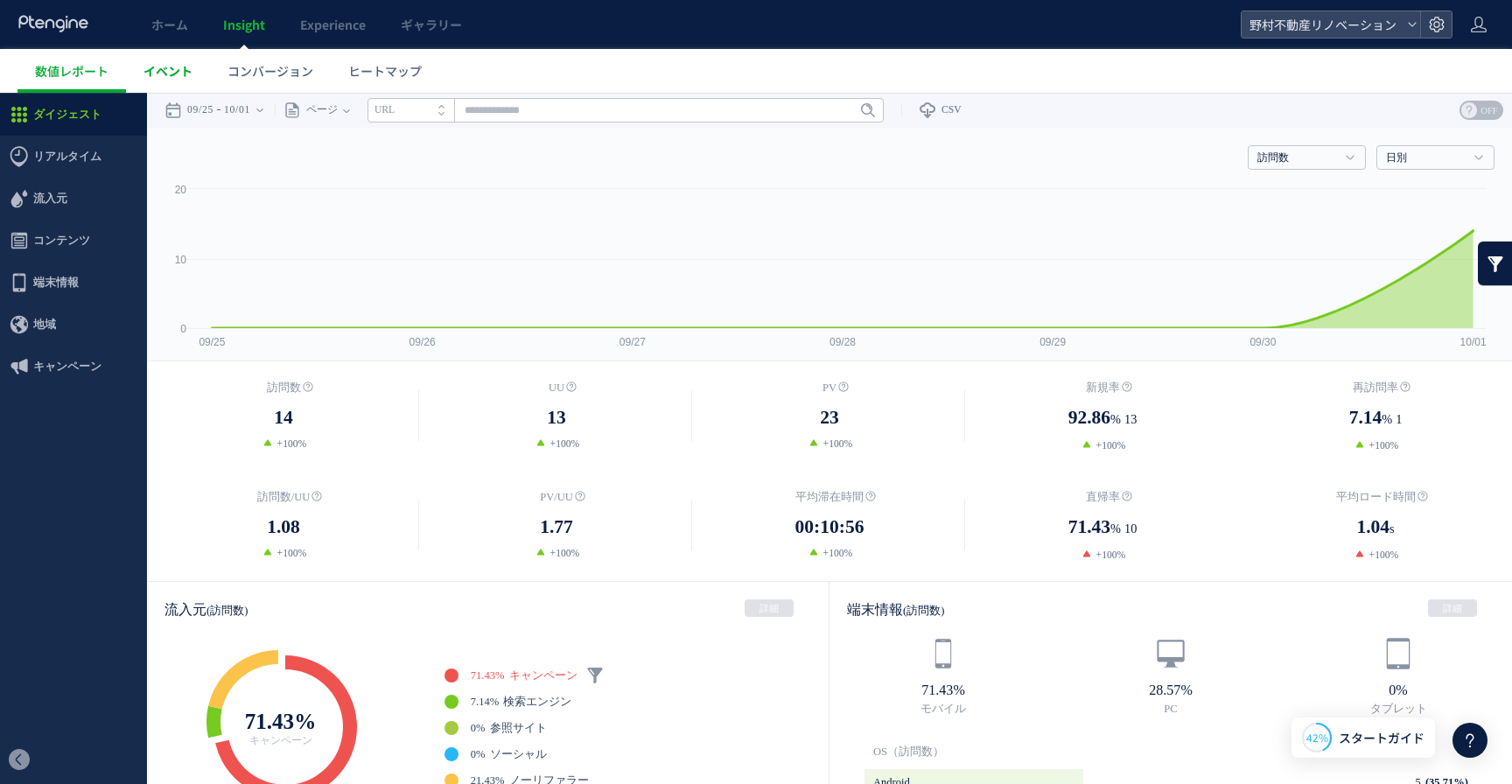
click at [181, 73] on span "イベント" at bounding box center [168, 70] width 49 height 18
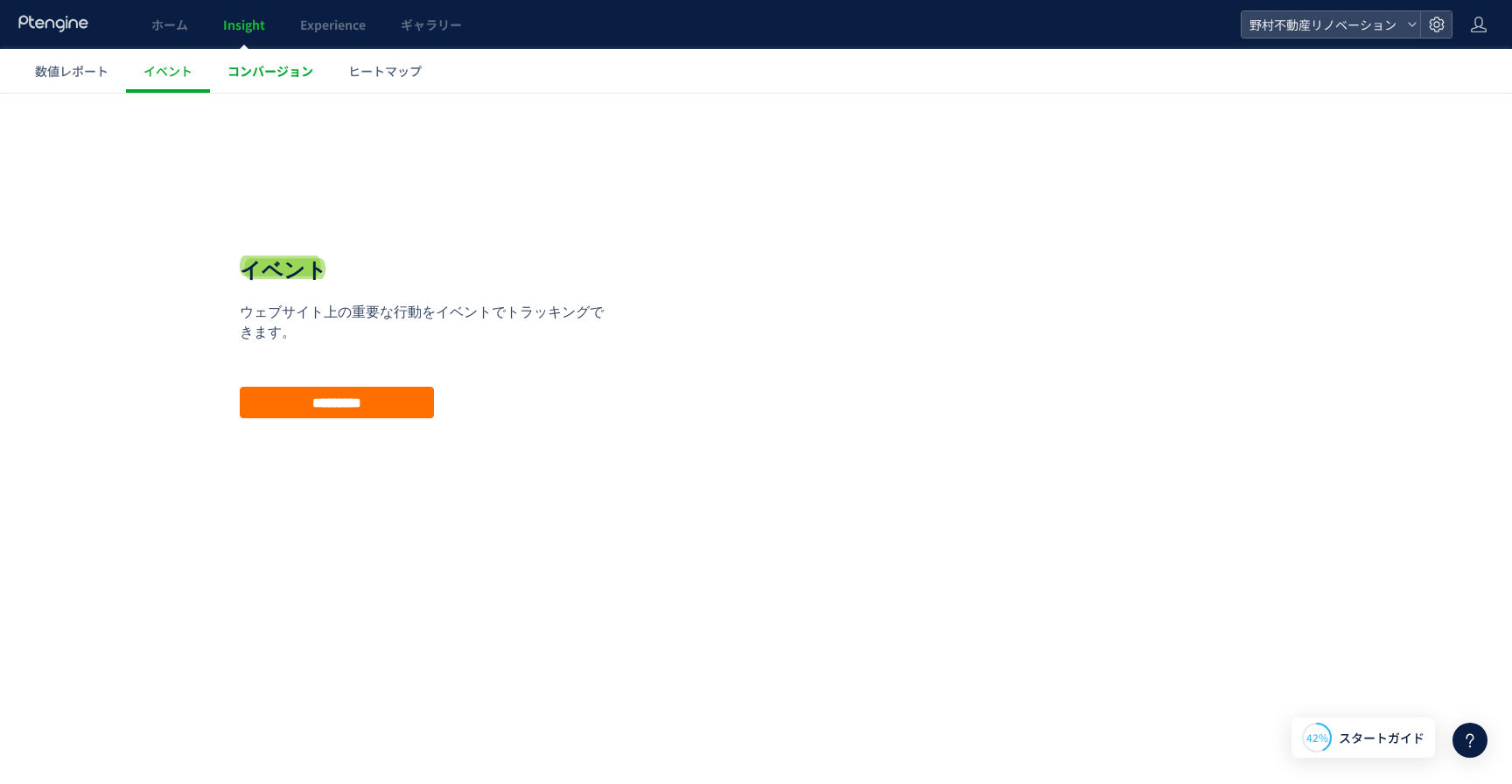
click at [243, 70] on span "コンバージョン" at bounding box center [270, 70] width 85 height 18
